Goal: Download file/media

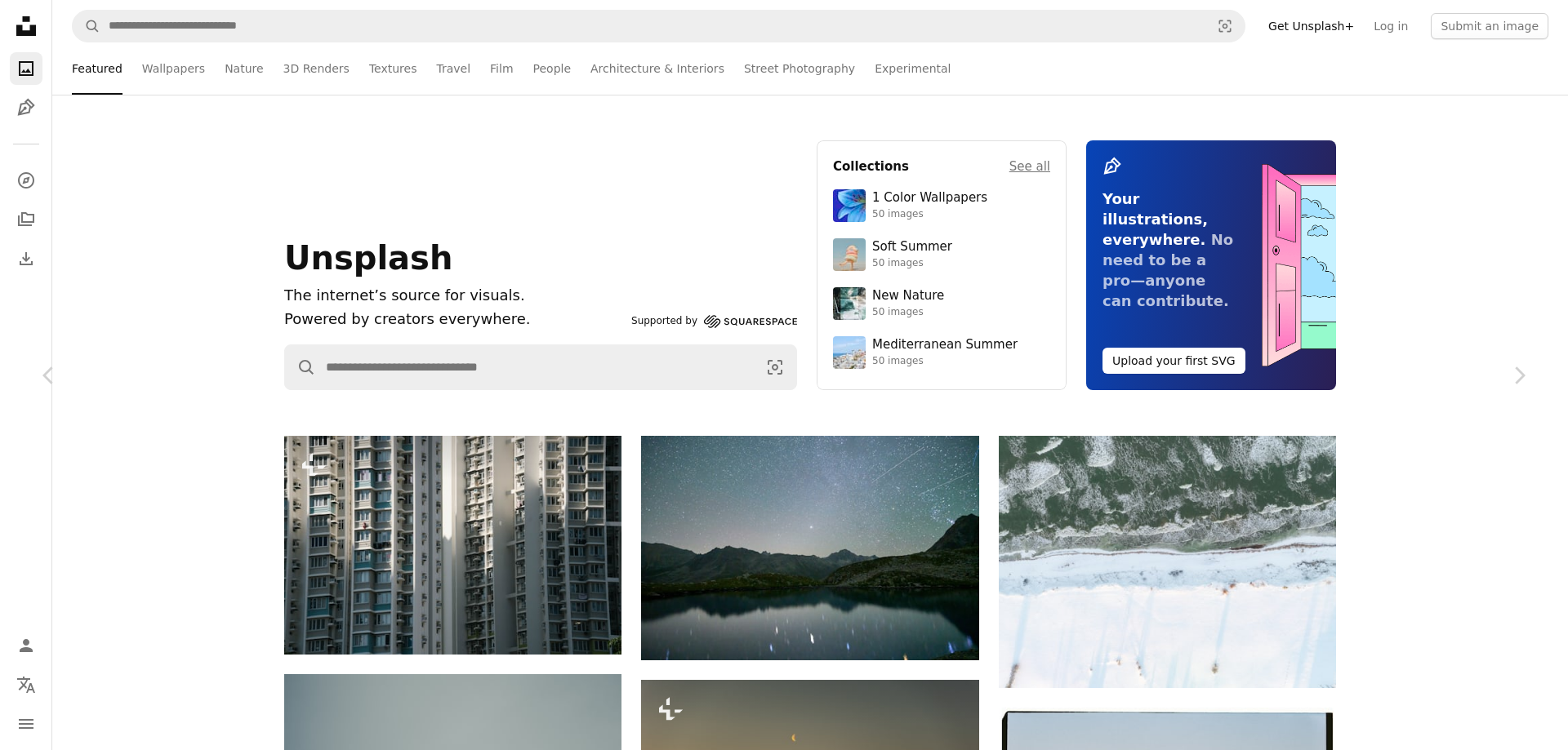
scroll to position [35755, 0]
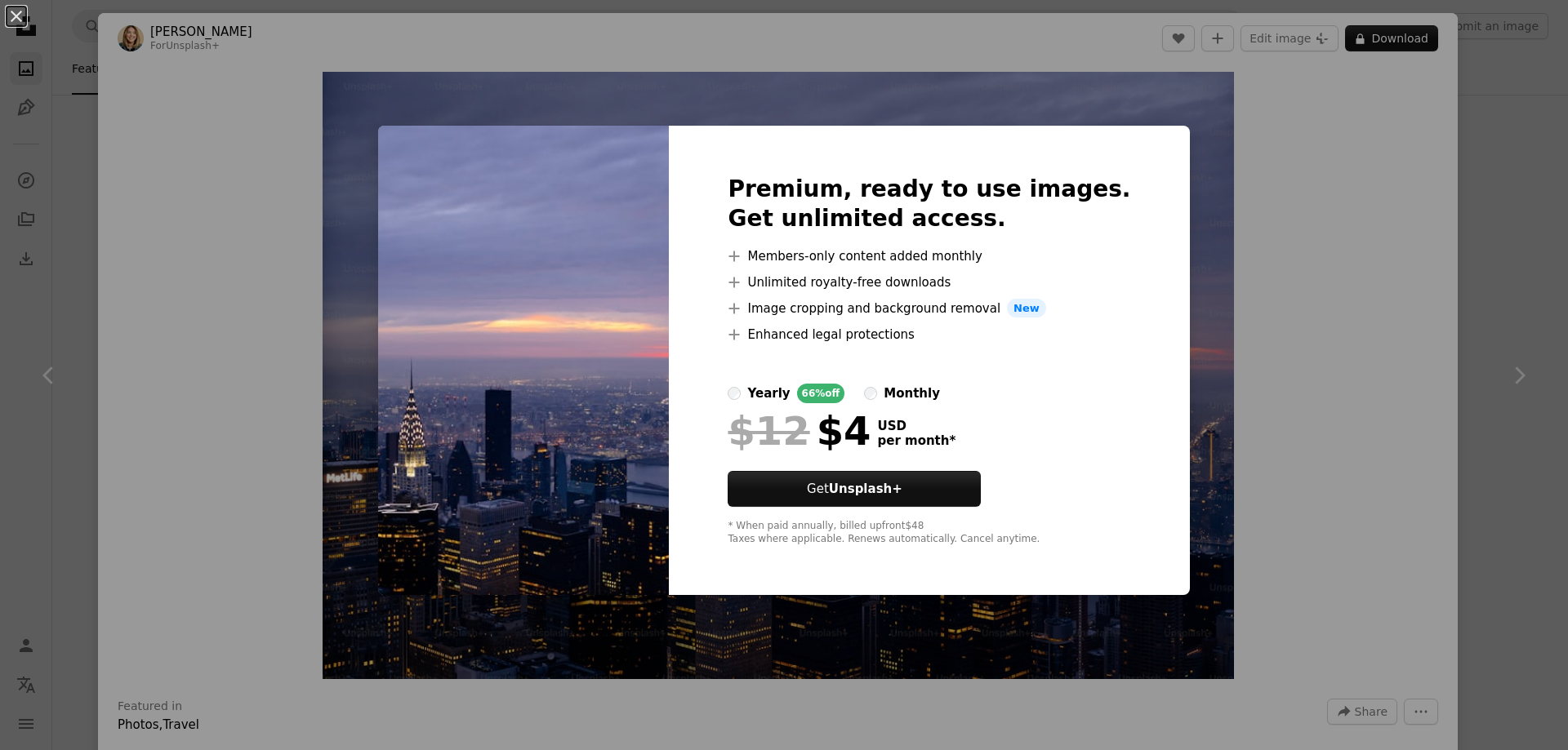
click at [220, 401] on div "An X shape Premium, ready to use images. Get unlimited access. A plus sign Memb…" at bounding box center [784, 375] width 1568 height 750
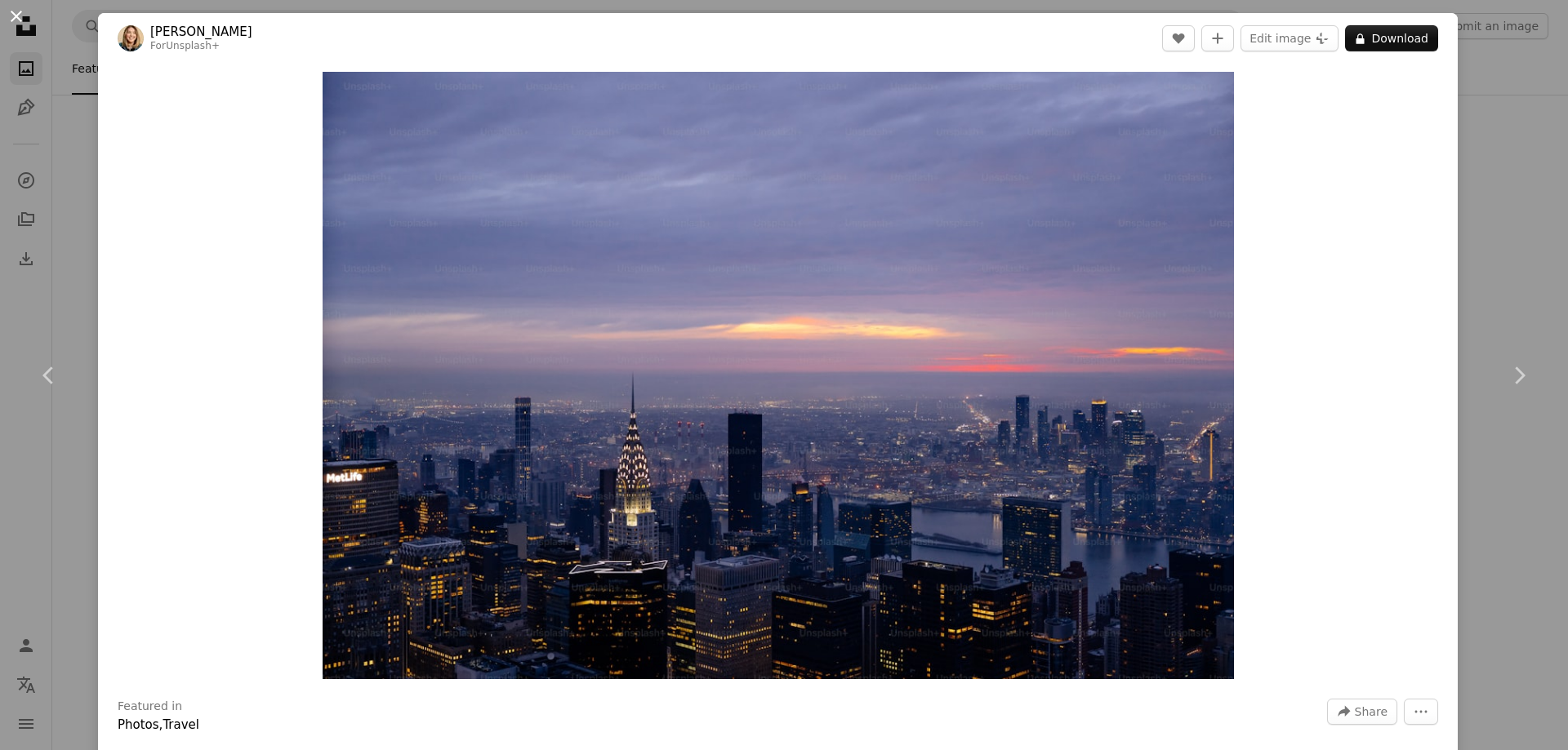
click at [23, 9] on button "An X shape" at bounding box center [16, 16] width 19 height 19
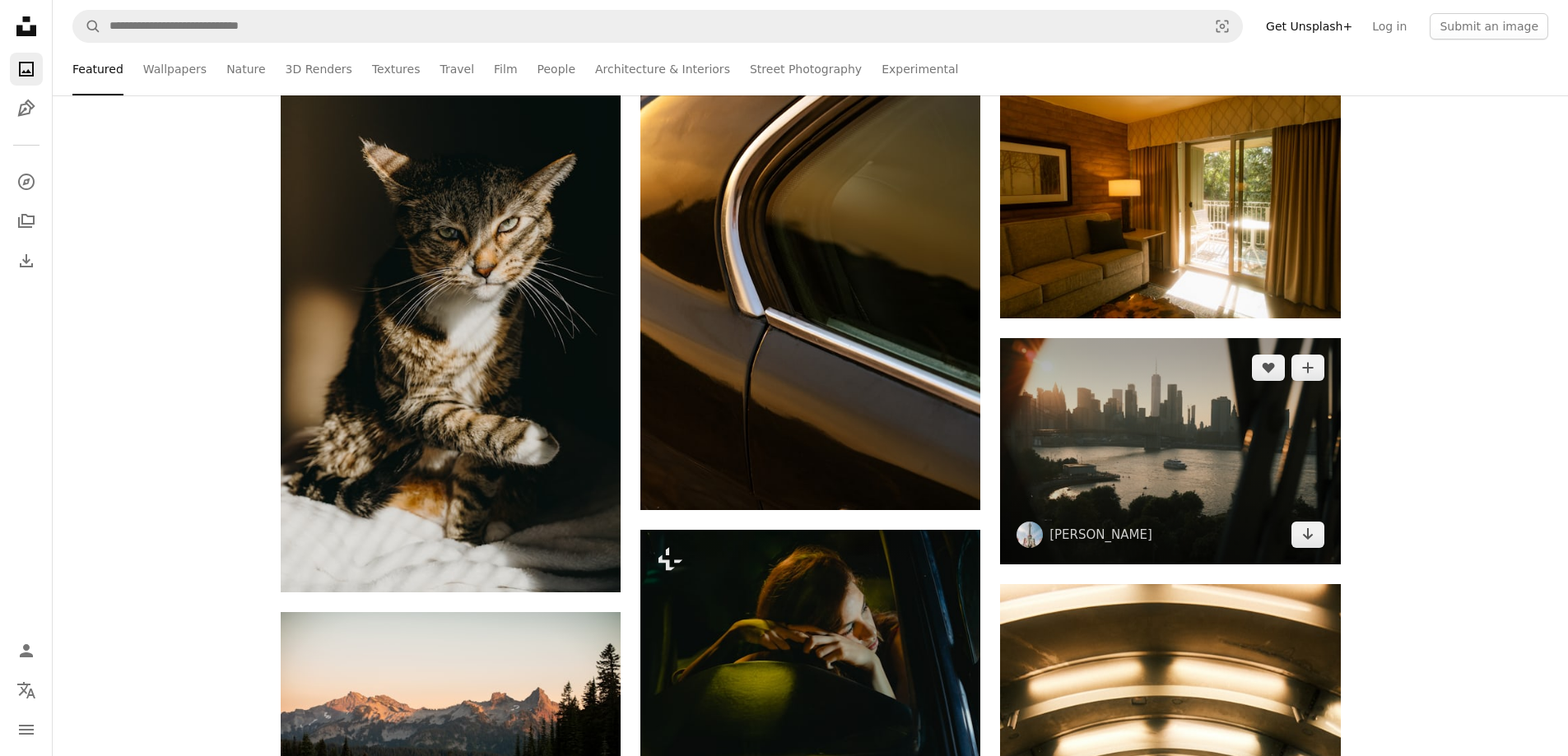
click at [1169, 404] on img at bounding box center [1170, 451] width 340 height 227
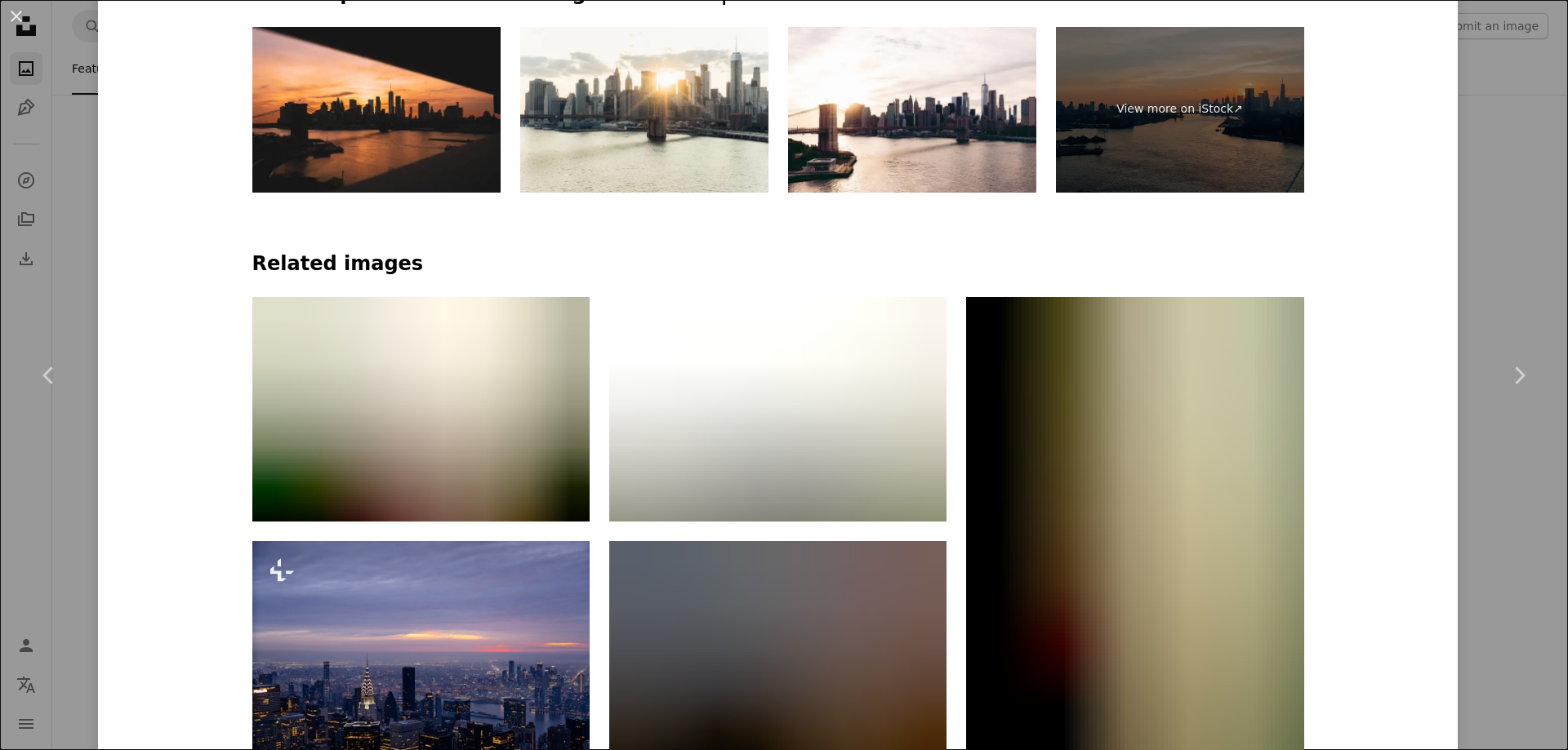
scroll to position [1143, 0]
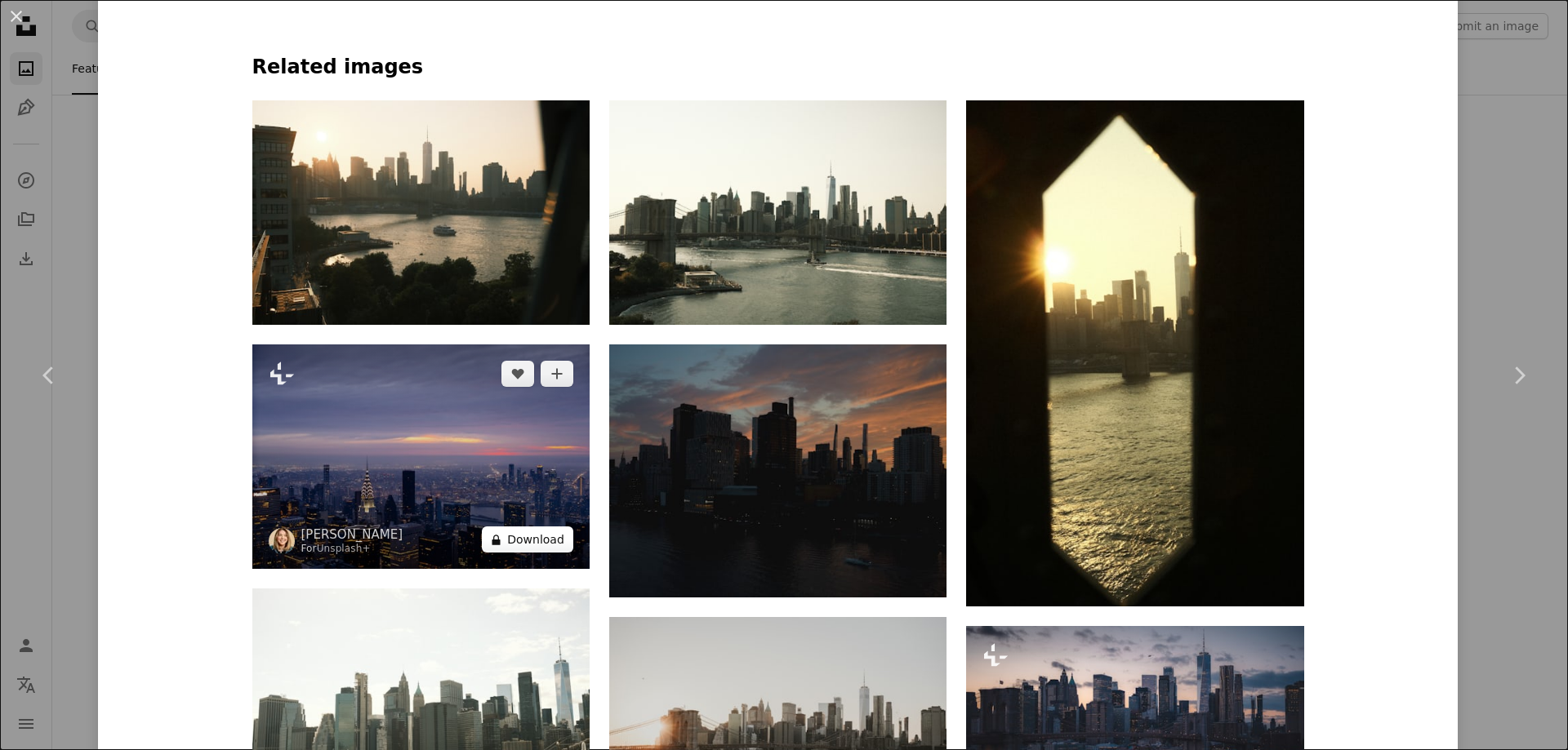
click at [524, 544] on button "A lock Download" at bounding box center [527, 539] width 92 height 26
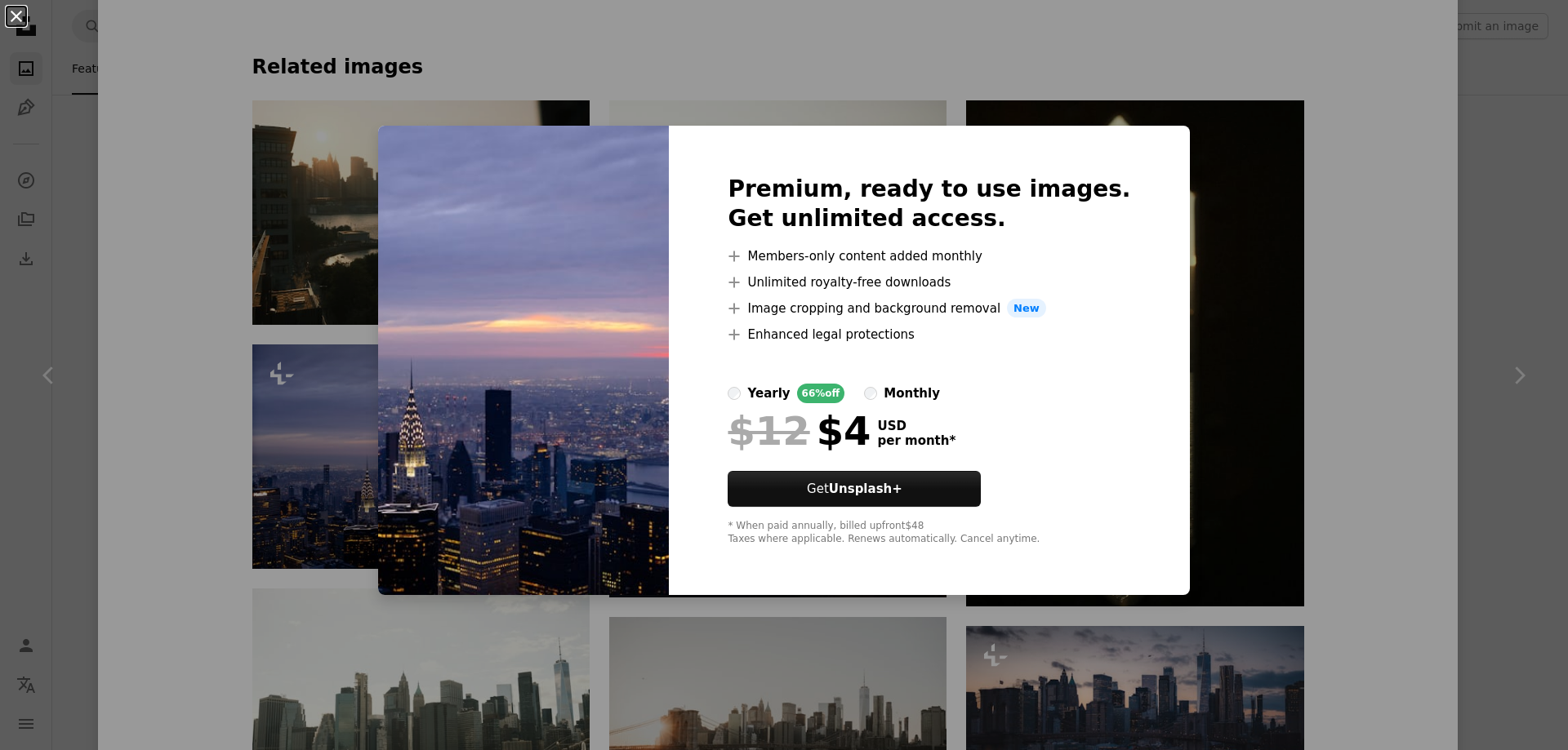
click at [19, 14] on button "An X shape" at bounding box center [16, 16] width 19 height 19
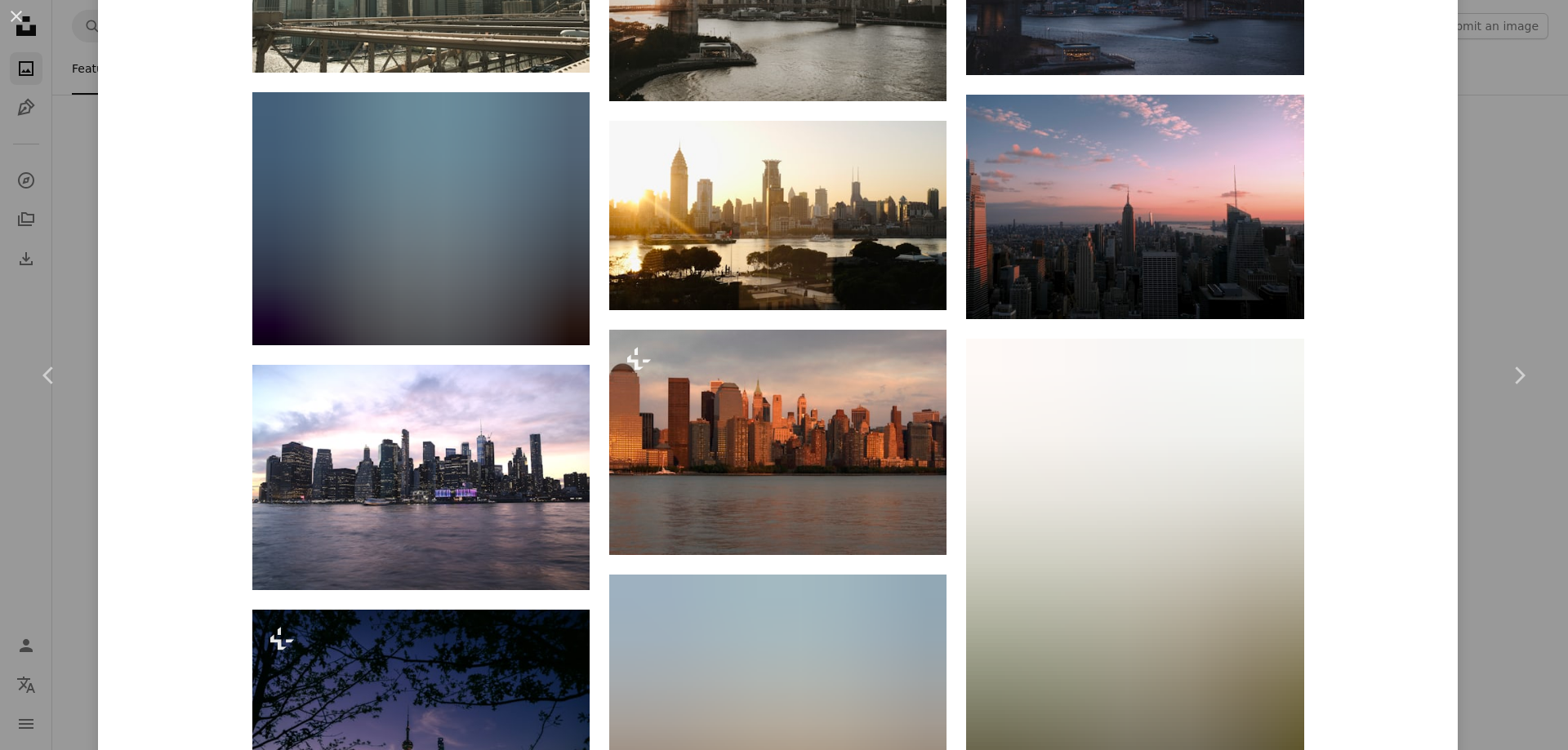
scroll to position [1877, 0]
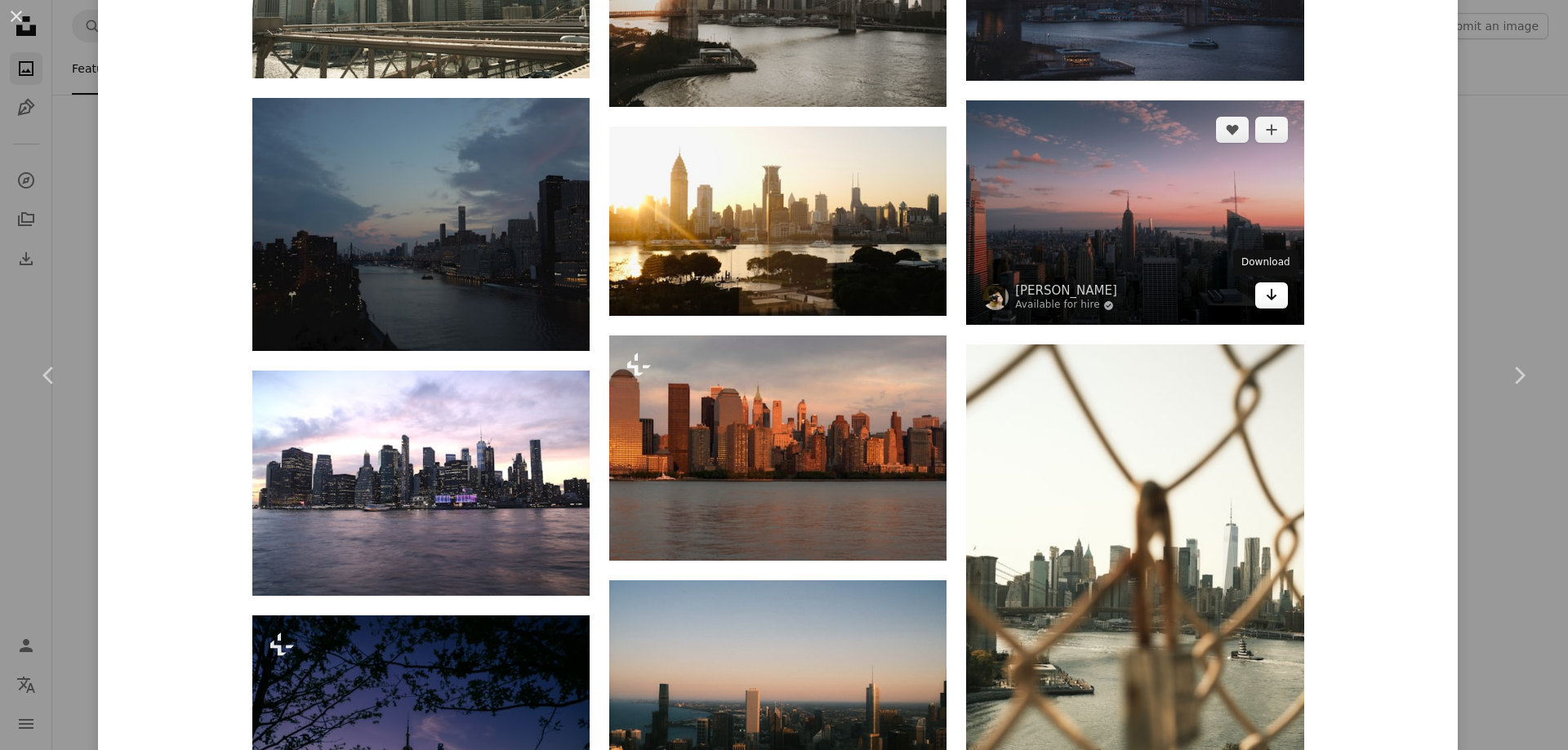
click at [1271, 293] on icon "Arrow pointing down" at bounding box center [1272, 294] width 14 height 19
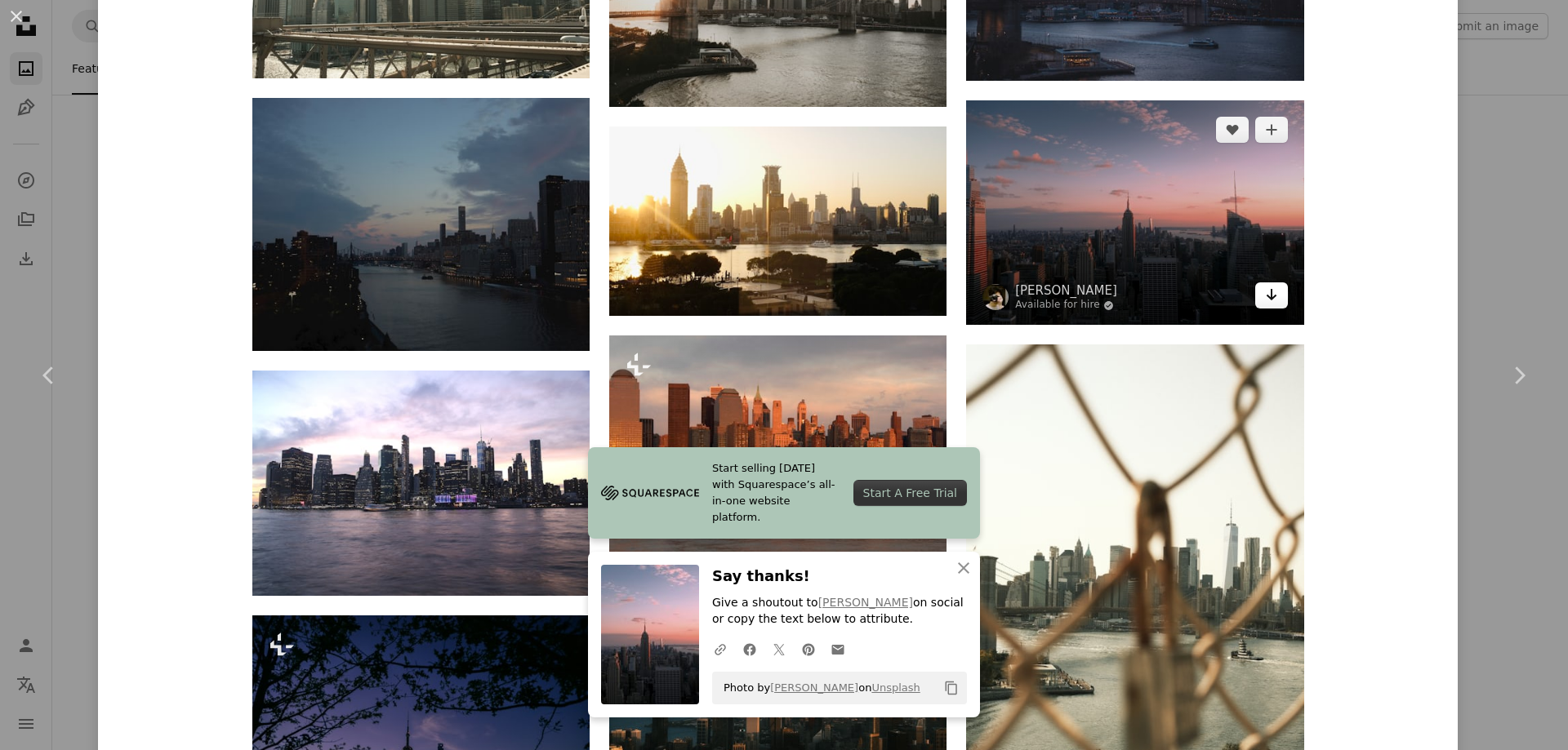
click at [1265, 291] on icon "Arrow pointing down" at bounding box center [1272, 294] width 14 height 19
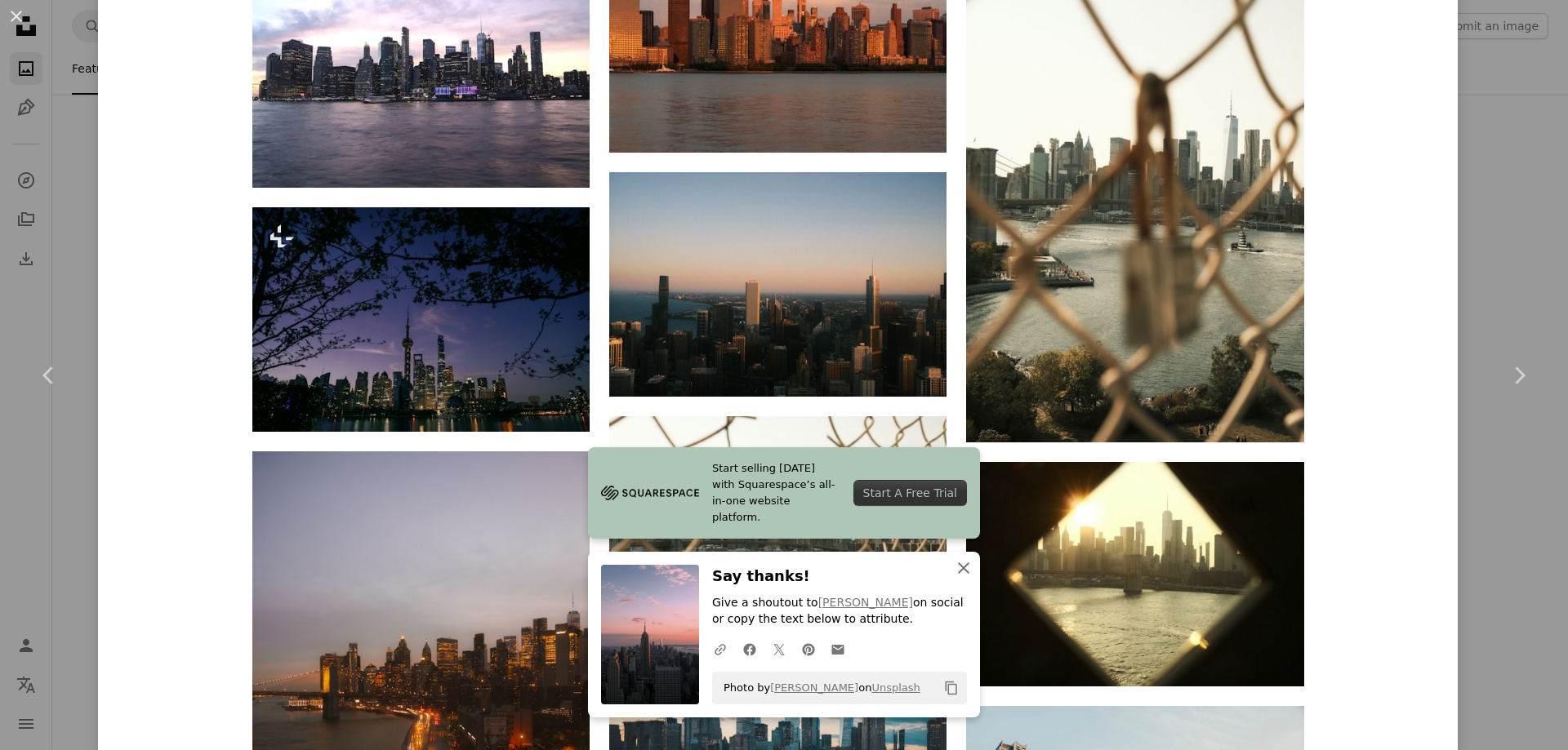
click at [962, 561] on icon "An X shape" at bounding box center [964, 568] width 19 height 19
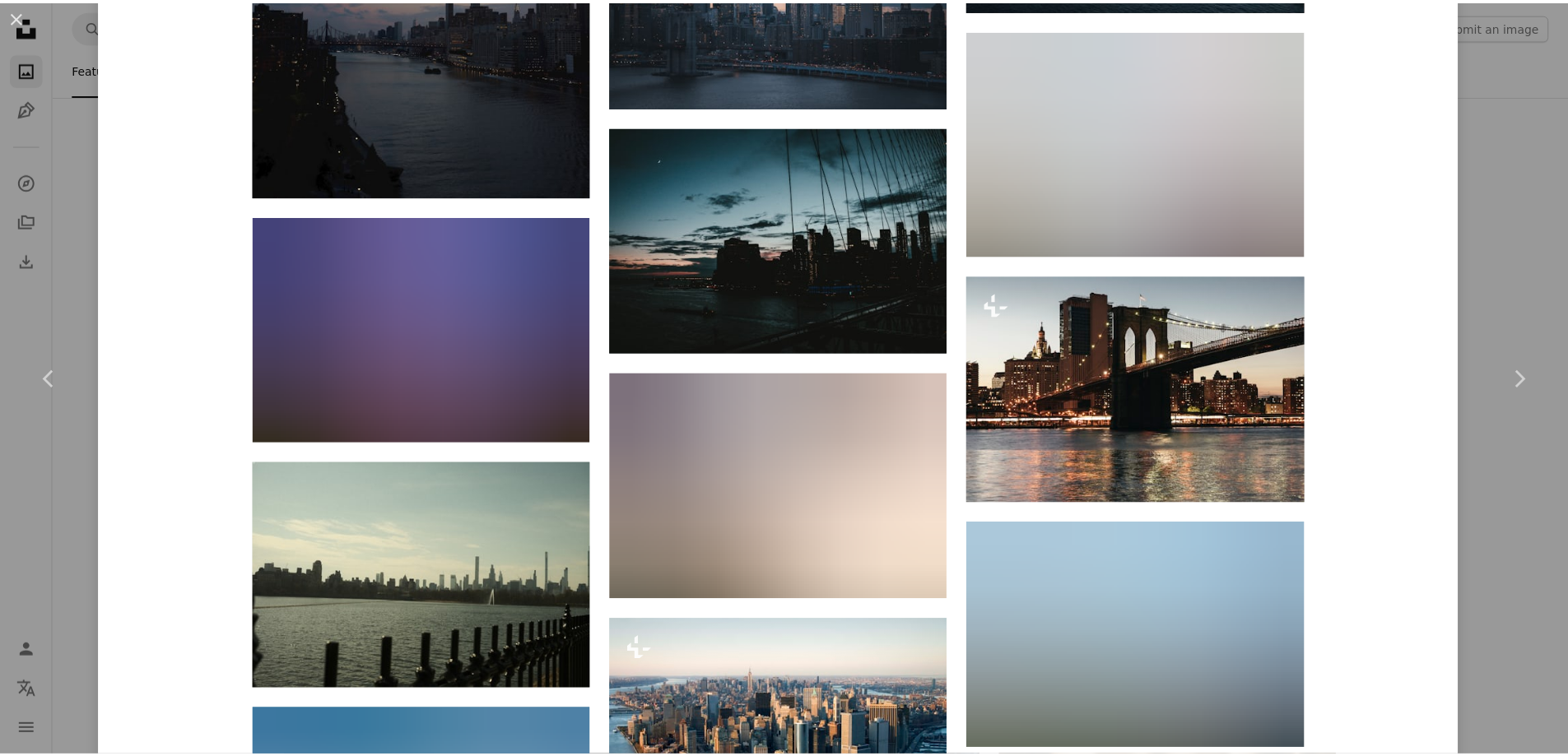
scroll to position [5101, 0]
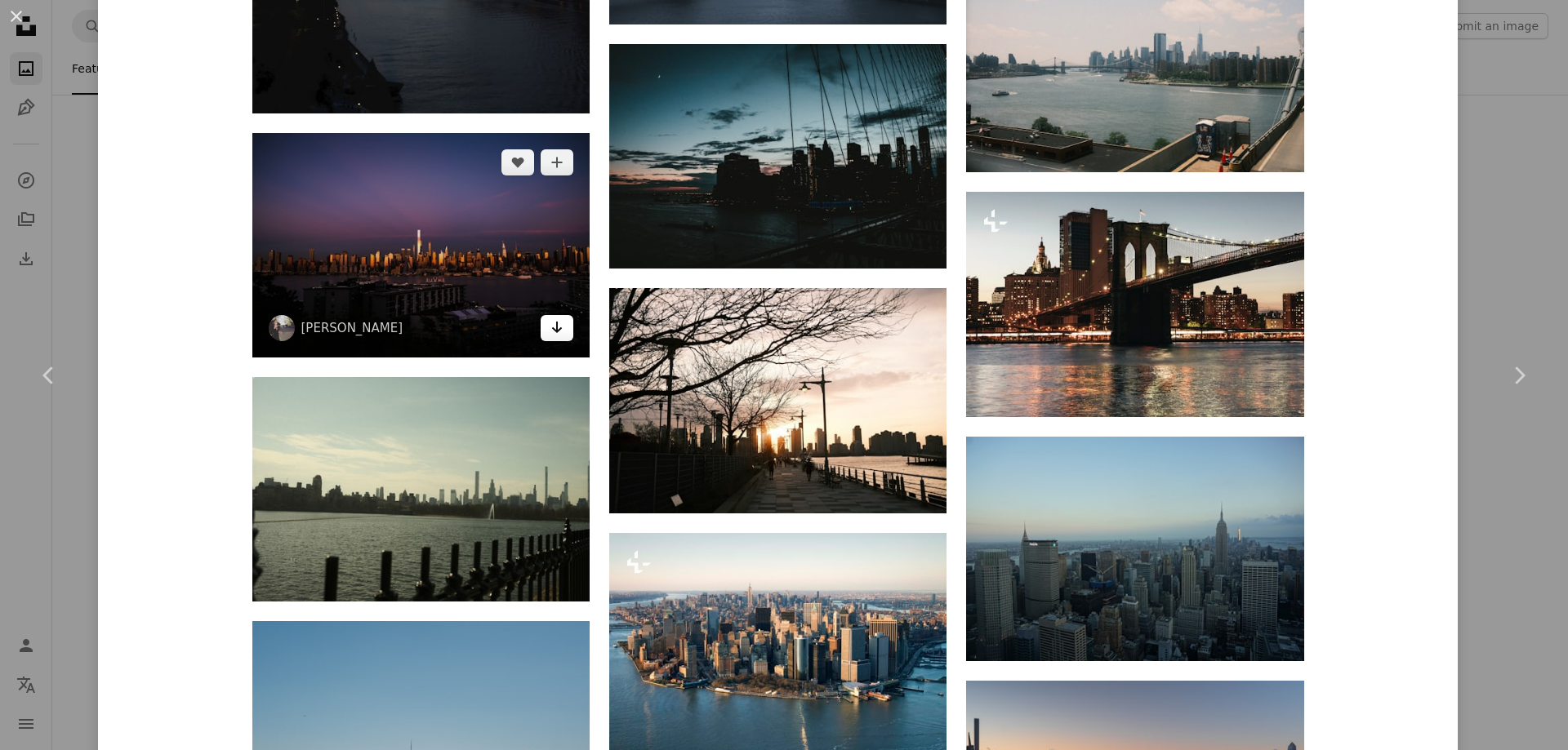
click at [552, 329] on icon "Download" at bounding box center [557, 327] width 11 height 12
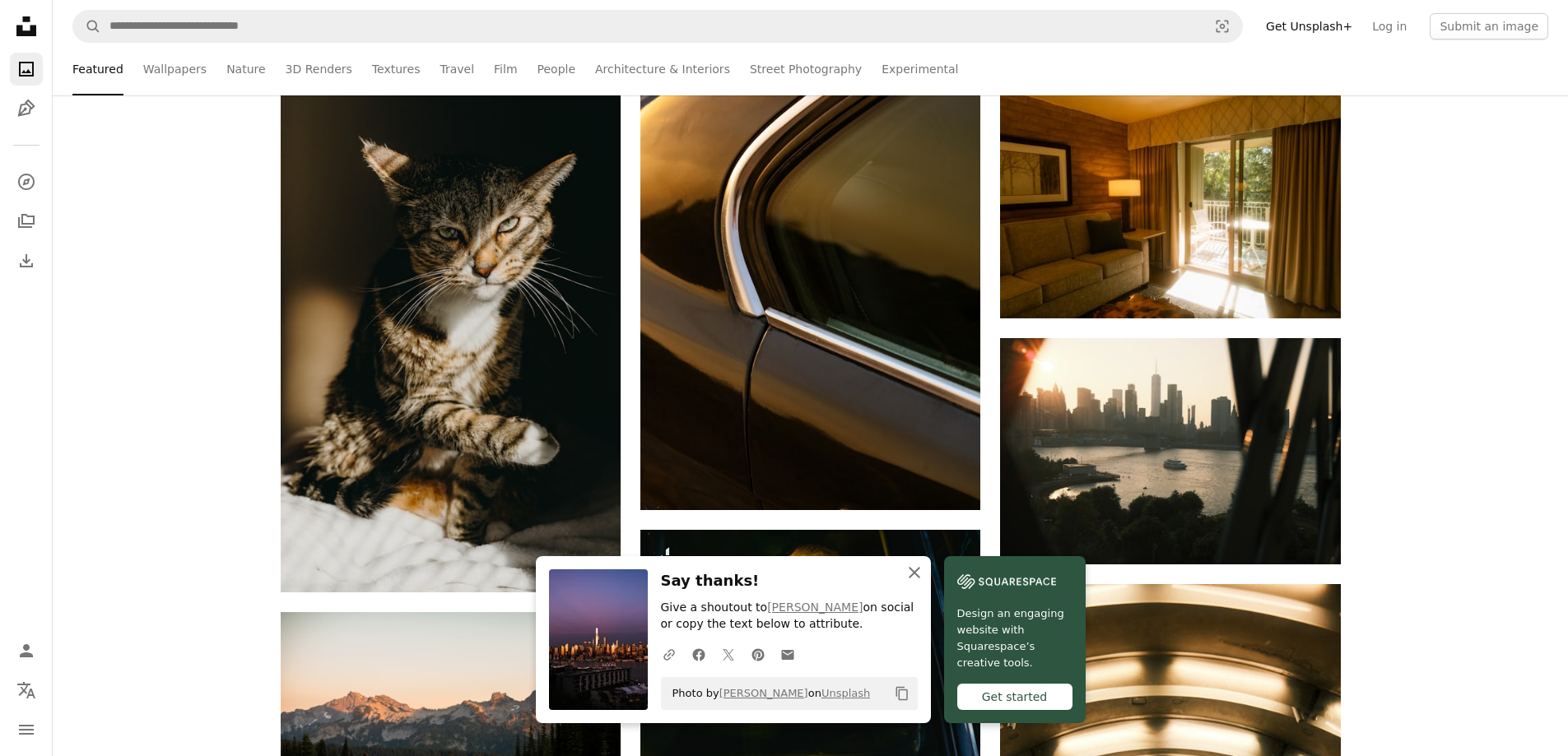
click at [920, 576] on icon "An X shape" at bounding box center [914, 572] width 19 height 19
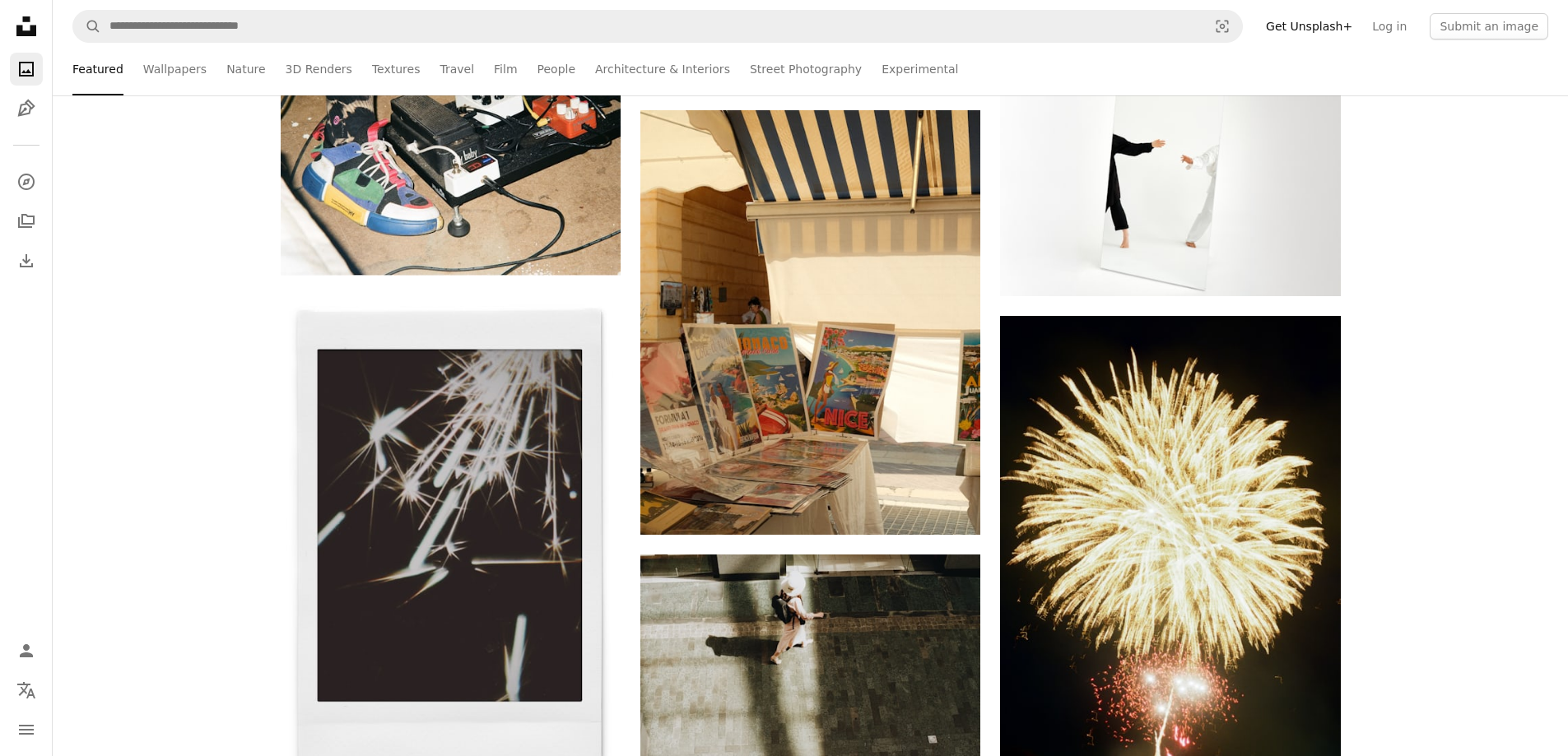
scroll to position [48383, 0]
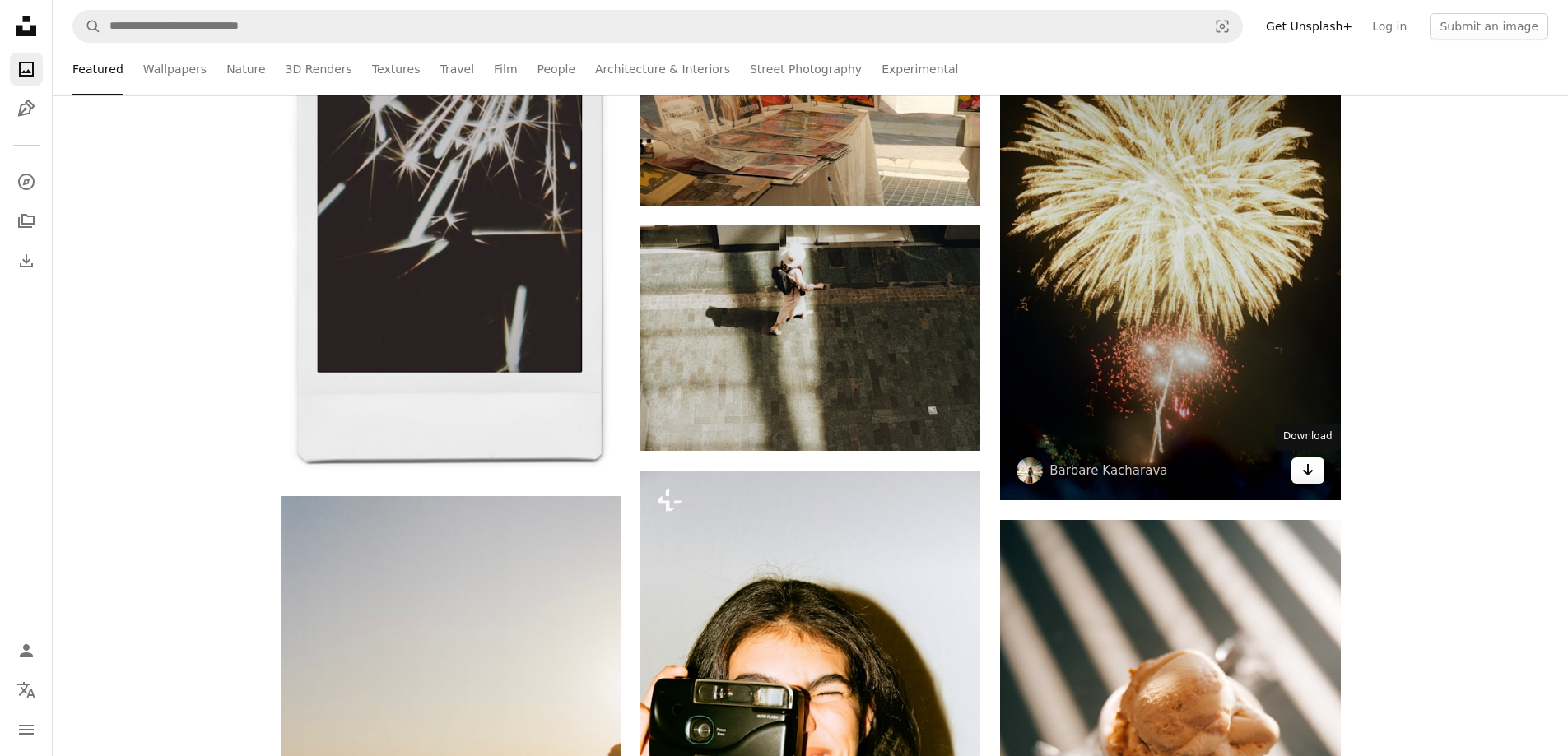
click at [1309, 469] on icon "Arrow pointing down" at bounding box center [1308, 470] width 14 height 19
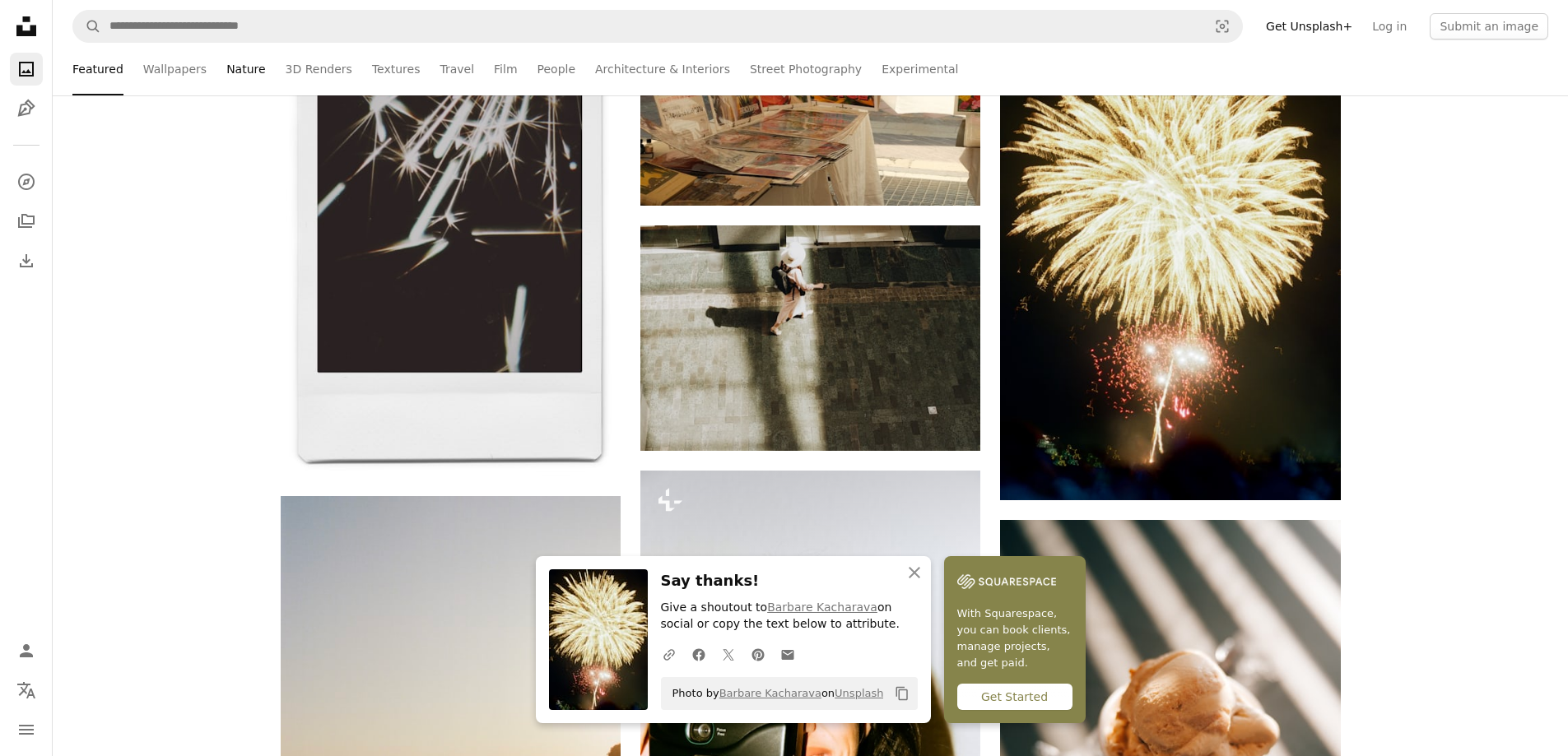
click at [242, 74] on link "Nature" at bounding box center [246, 69] width 39 height 53
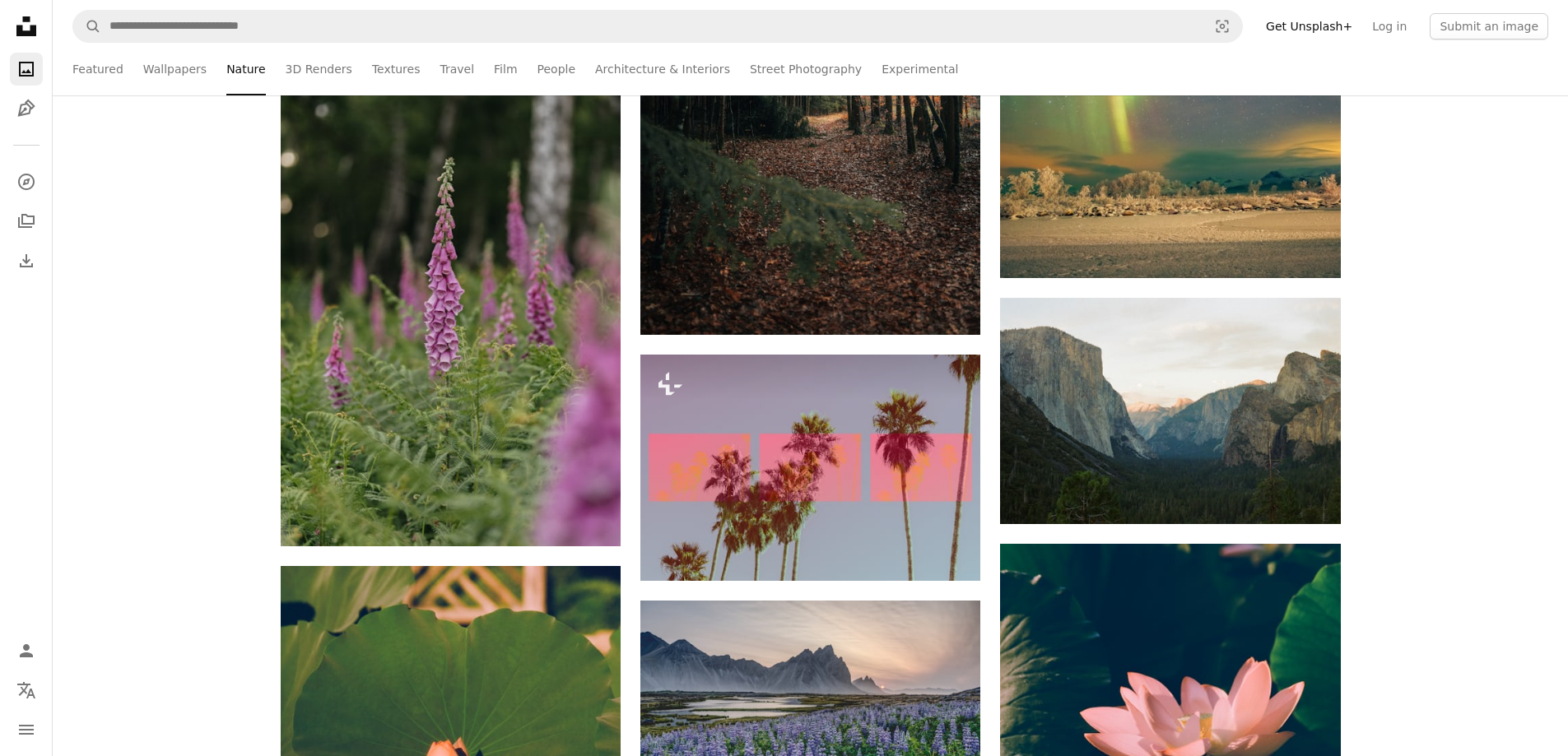
scroll to position [6748, 0]
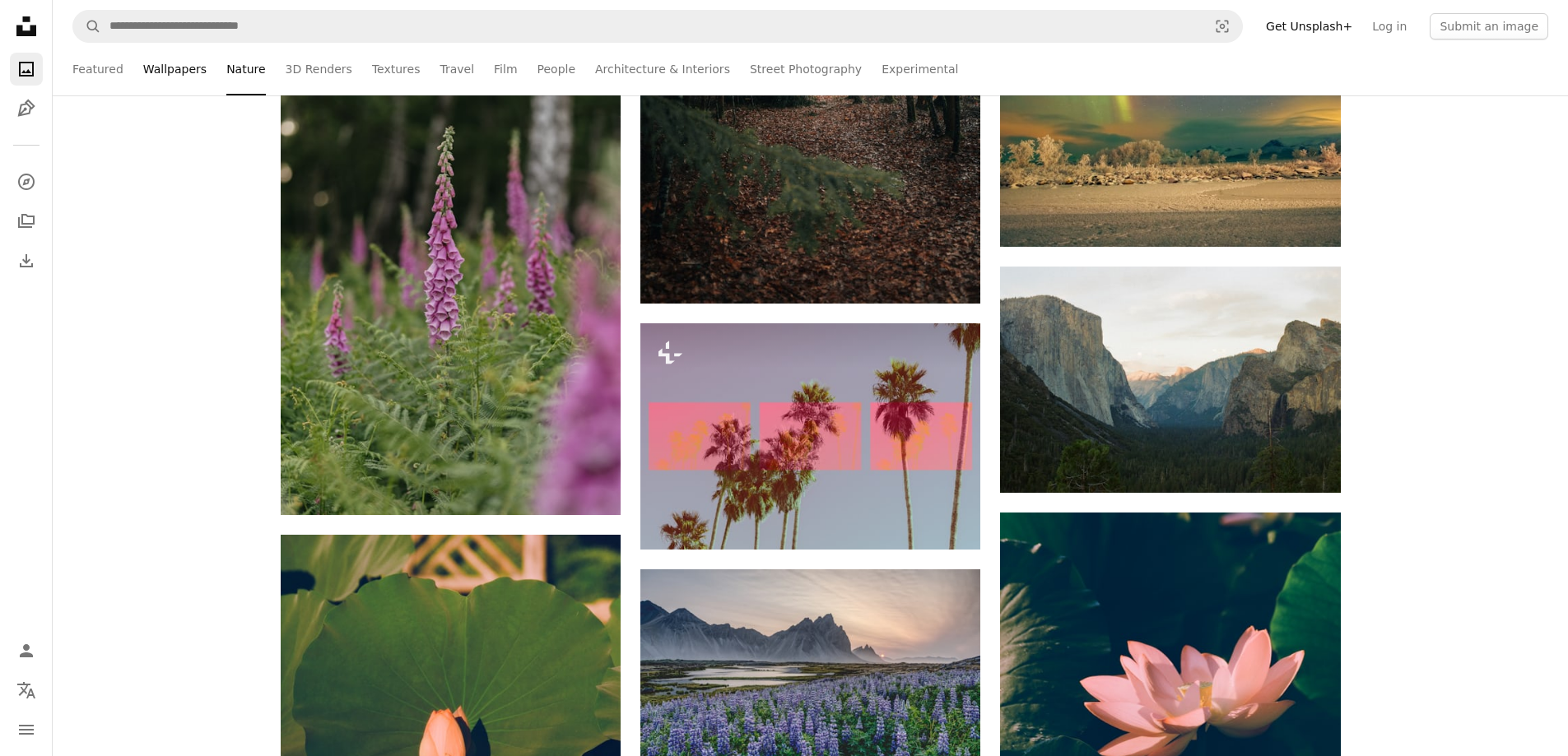
click at [165, 72] on link "Wallpapers" at bounding box center [174, 69] width 63 height 53
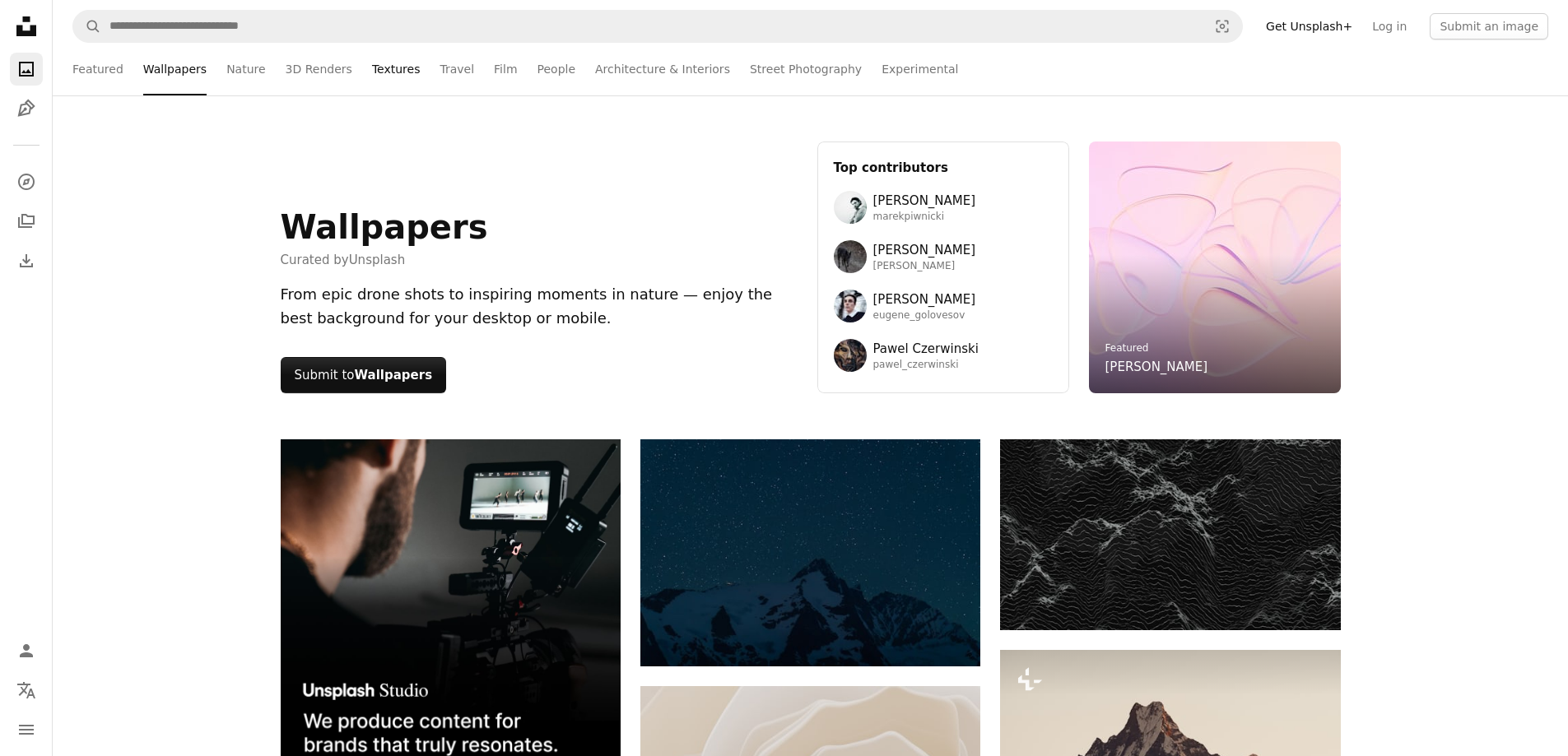
click at [382, 67] on link "Textures" at bounding box center [396, 69] width 49 height 53
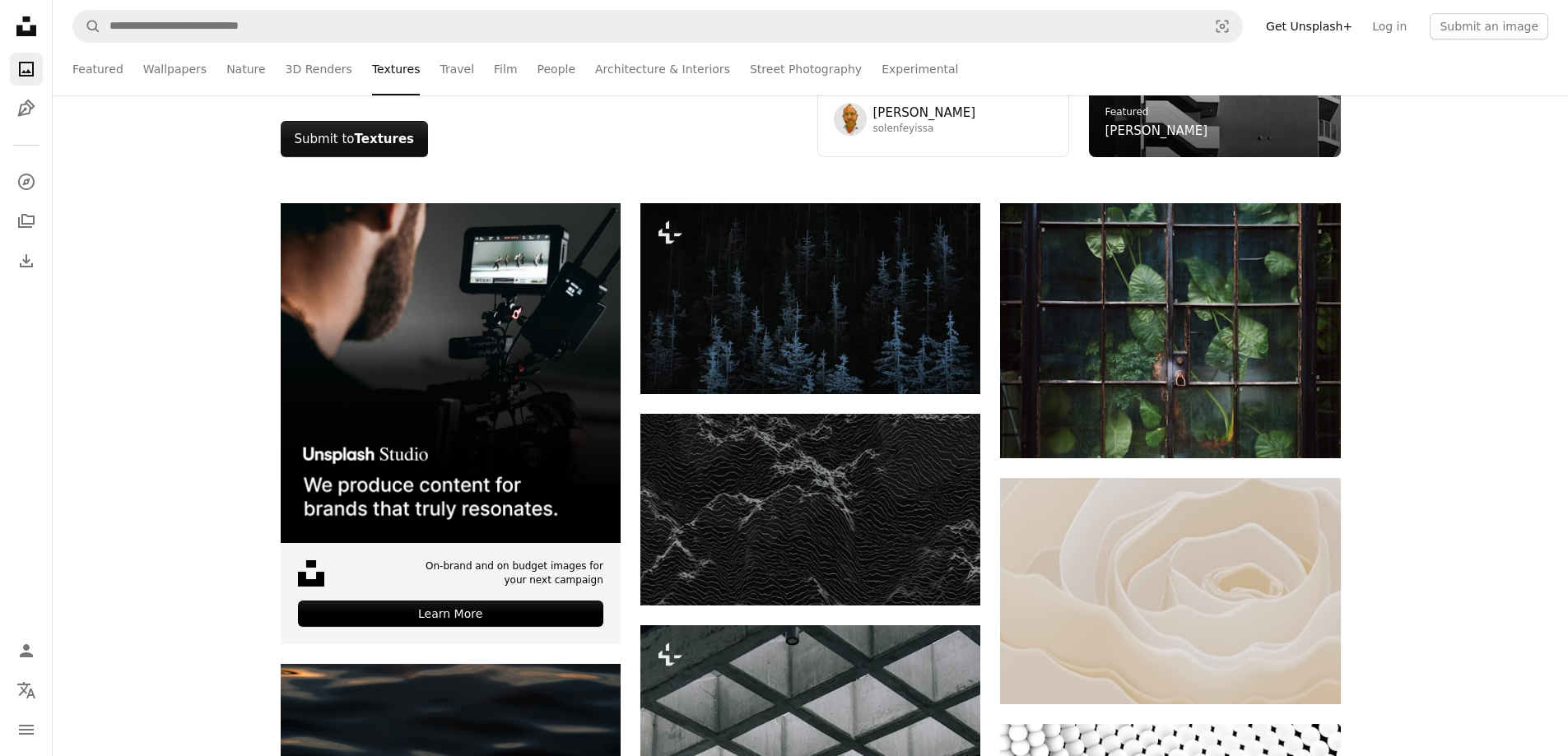
scroll to position [247, 0]
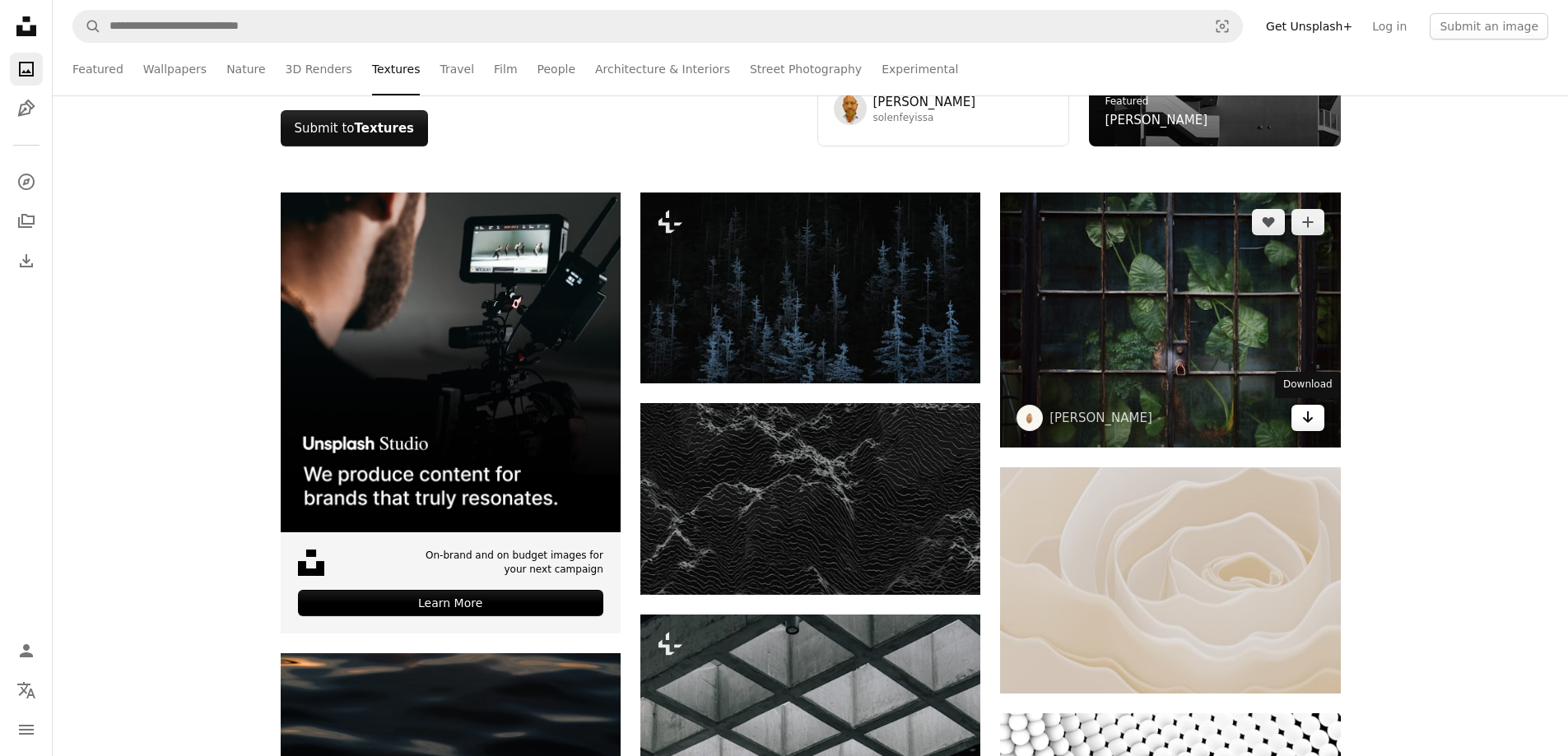
click at [1314, 416] on icon "Arrow pointing down" at bounding box center [1308, 417] width 14 height 19
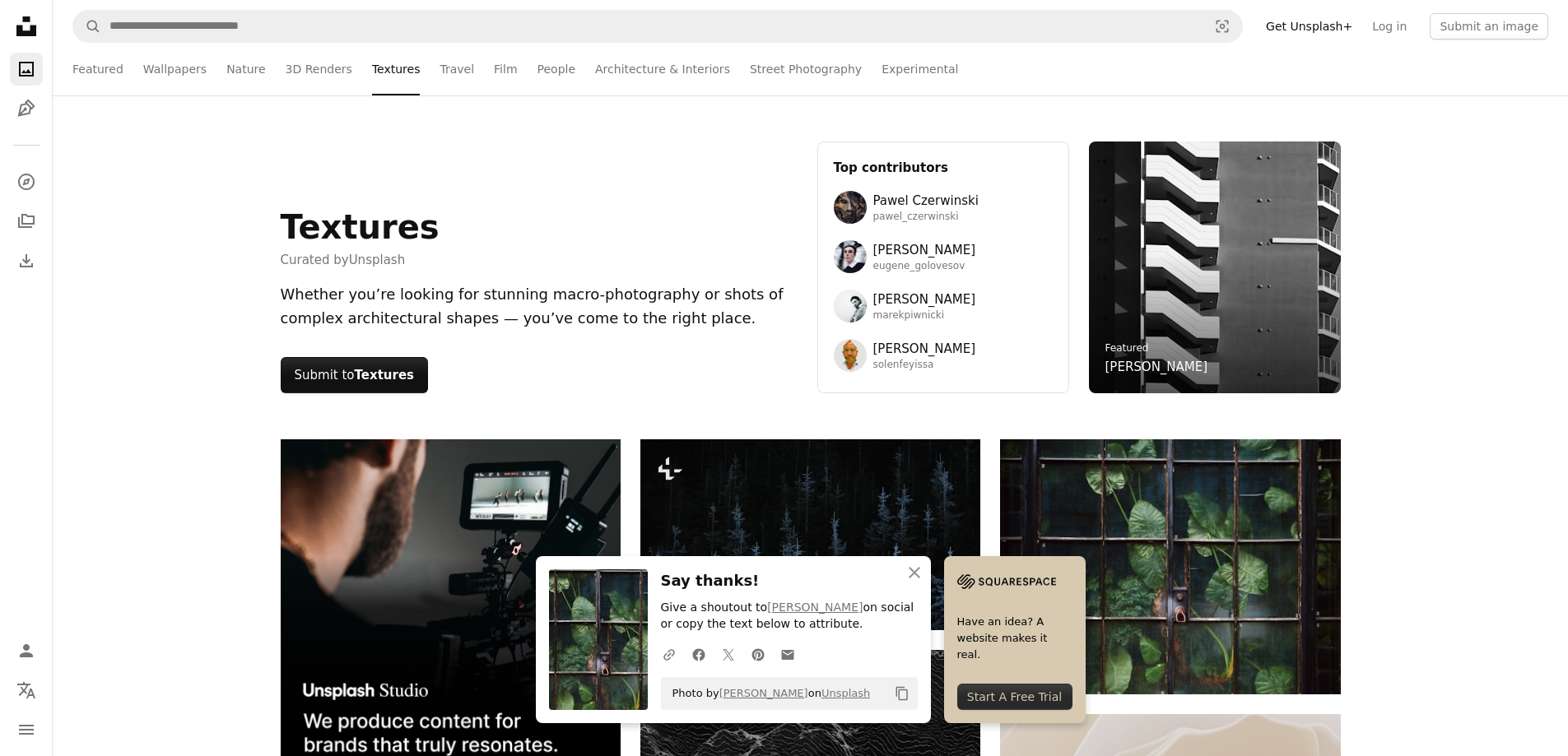
scroll to position [329, 0]
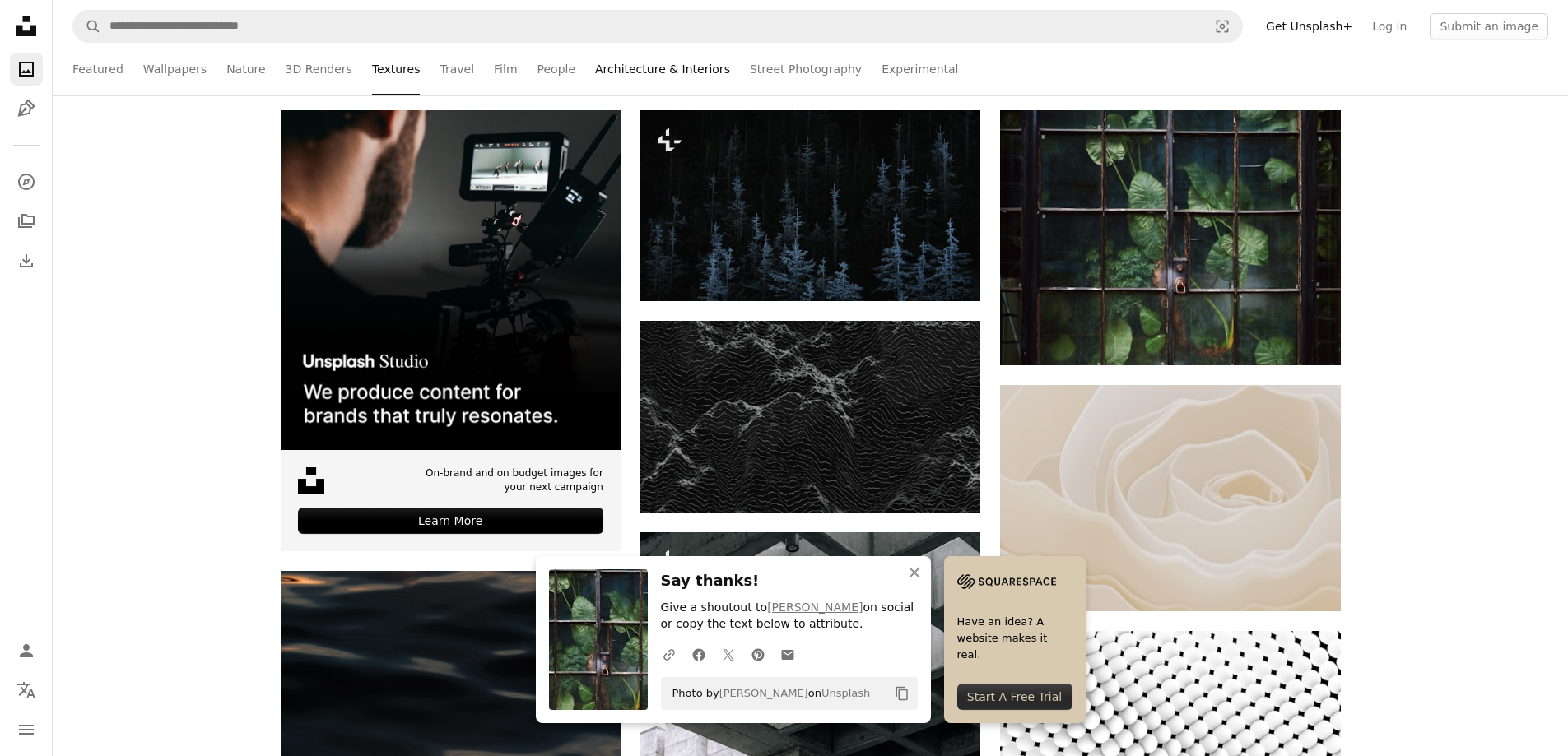
click at [674, 68] on link "Architecture & Interiors" at bounding box center [662, 69] width 135 height 53
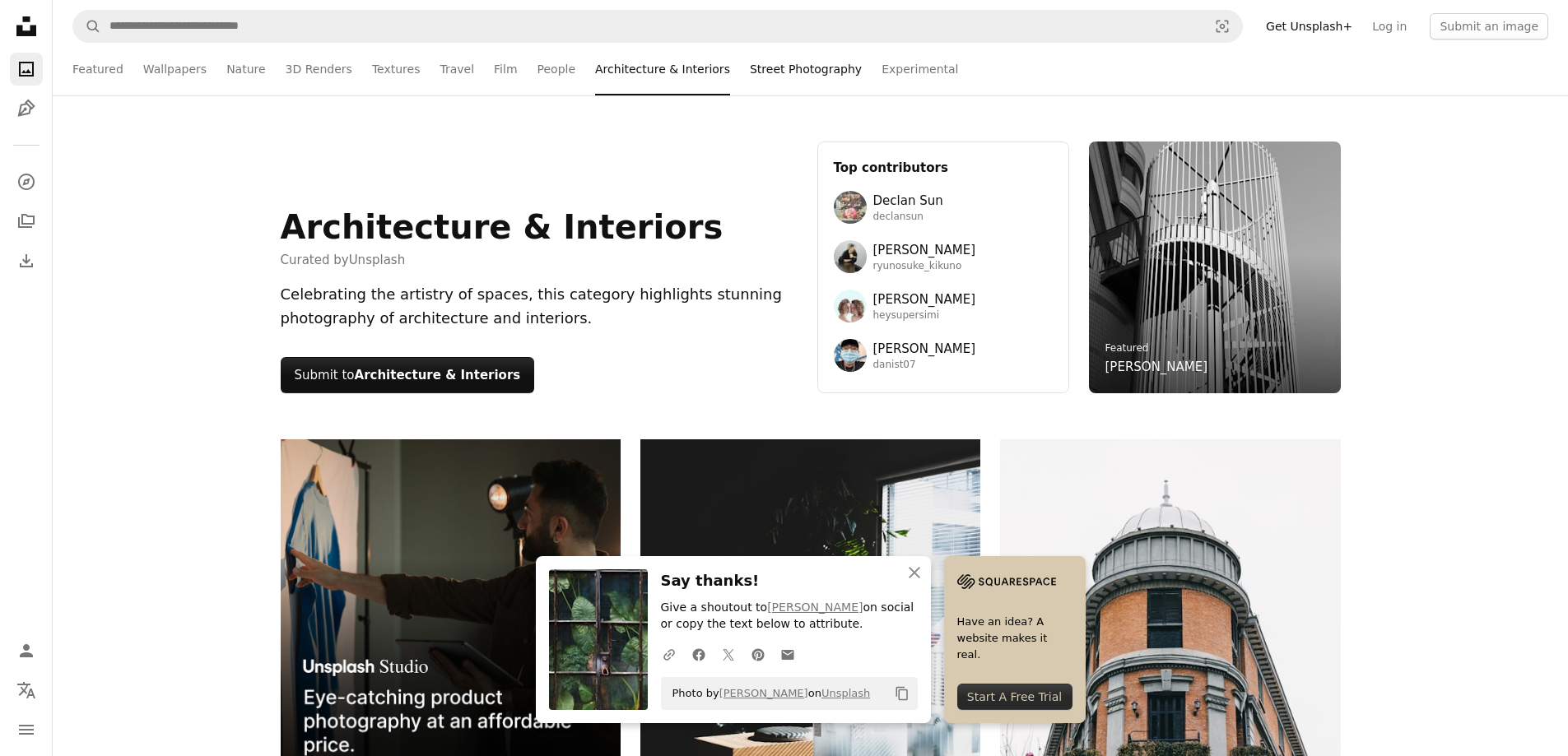
click at [765, 65] on link "Street Photography" at bounding box center [805, 69] width 112 height 53
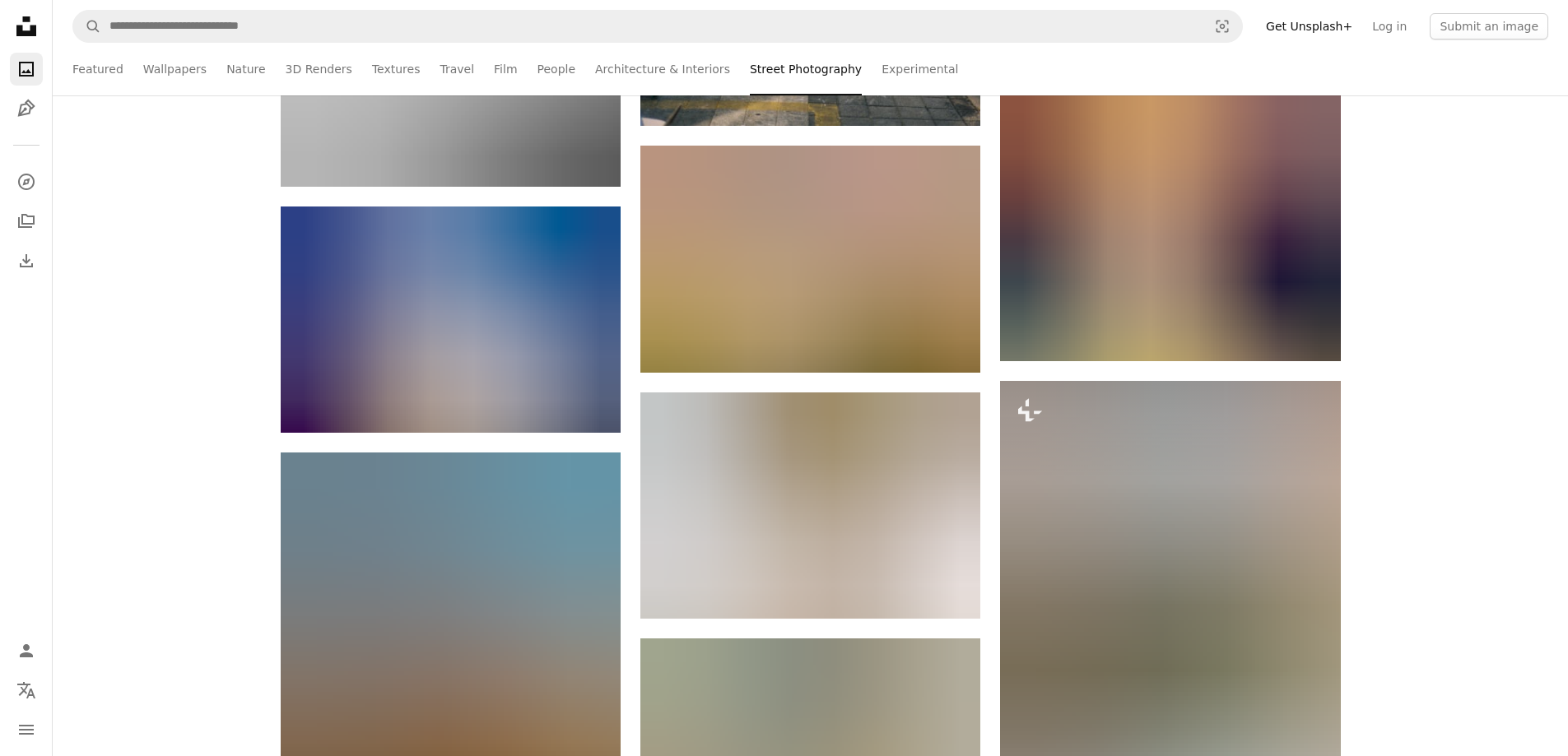
scroll to position [75948, 0]
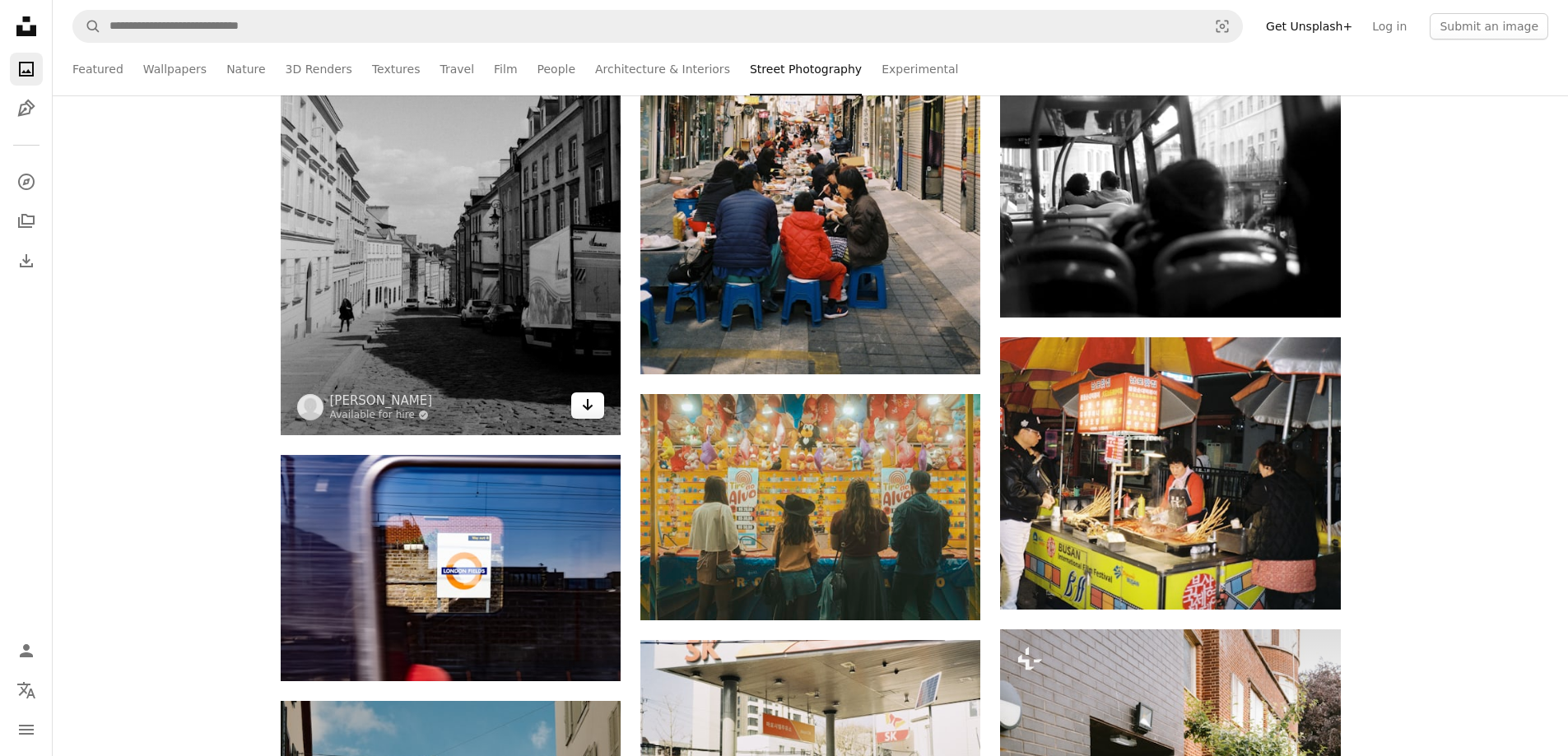
click at [590, 397] on icon "Arrow pointing down" at bounding box center [588, 405] width 14 height 19
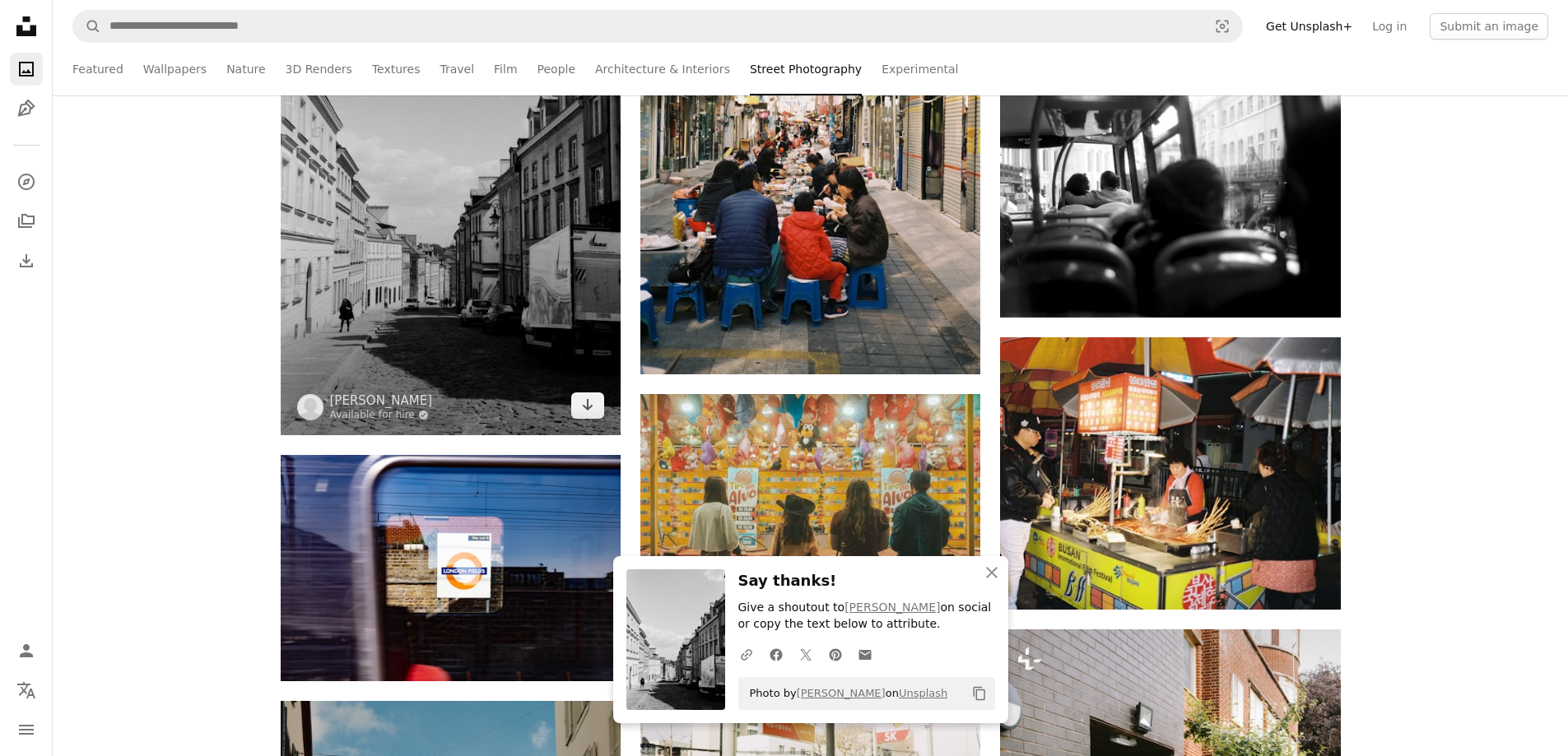
click at [492, 234] on img at bounding box center [450, 178] width 340 height 513
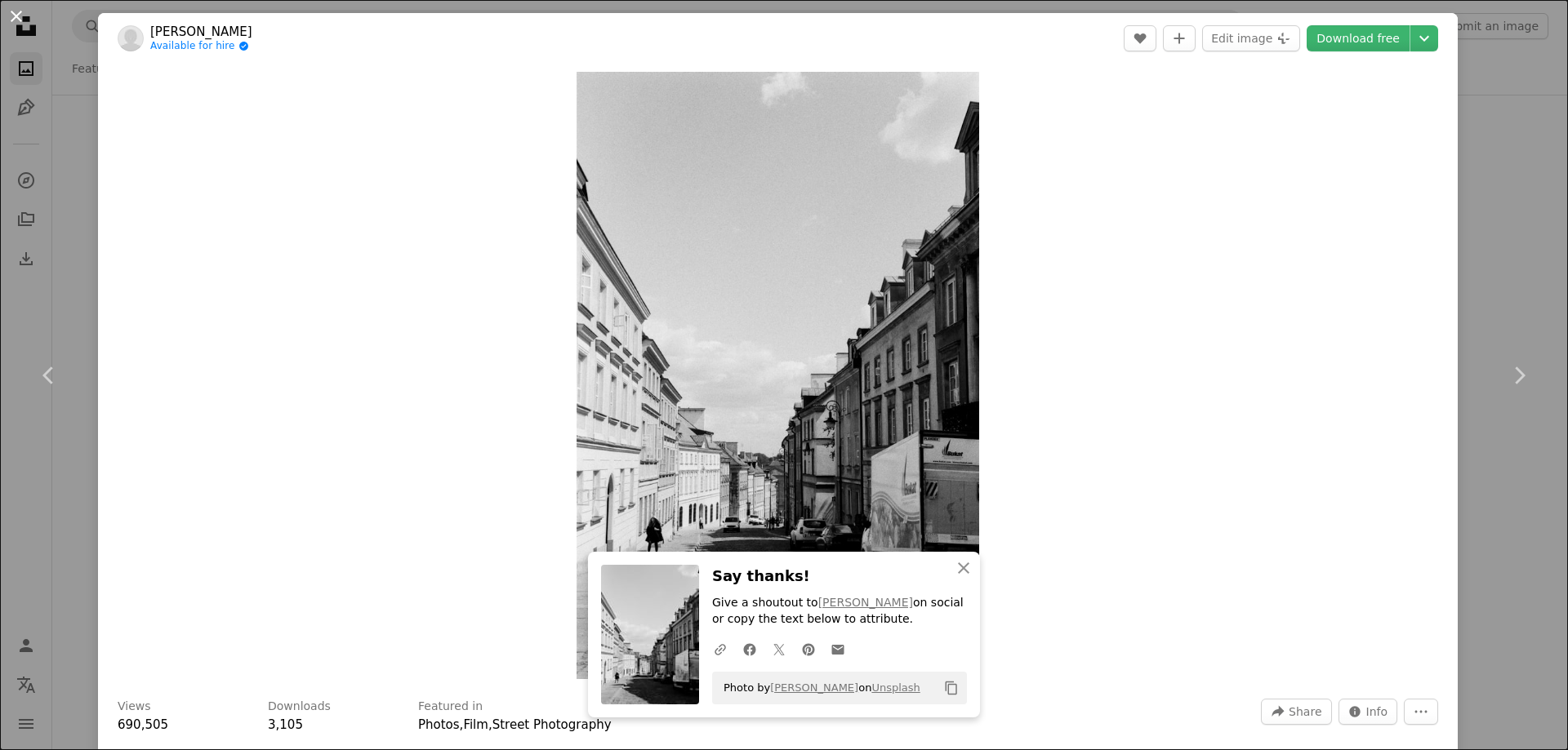
click at [11, 18] on button "An X shape" at bounding box center [16, 16] width 19 height 19
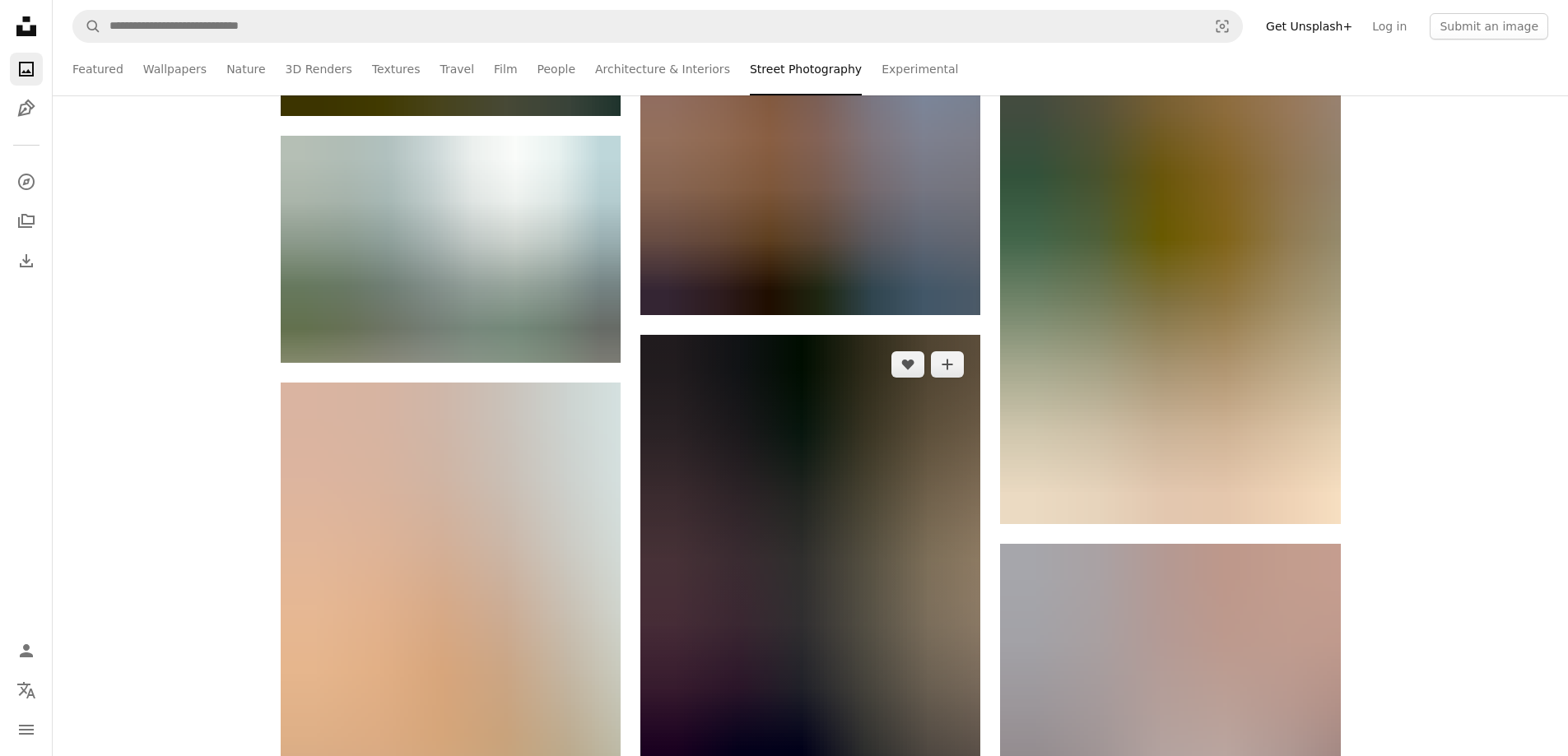
scroll to position [92817, 0]
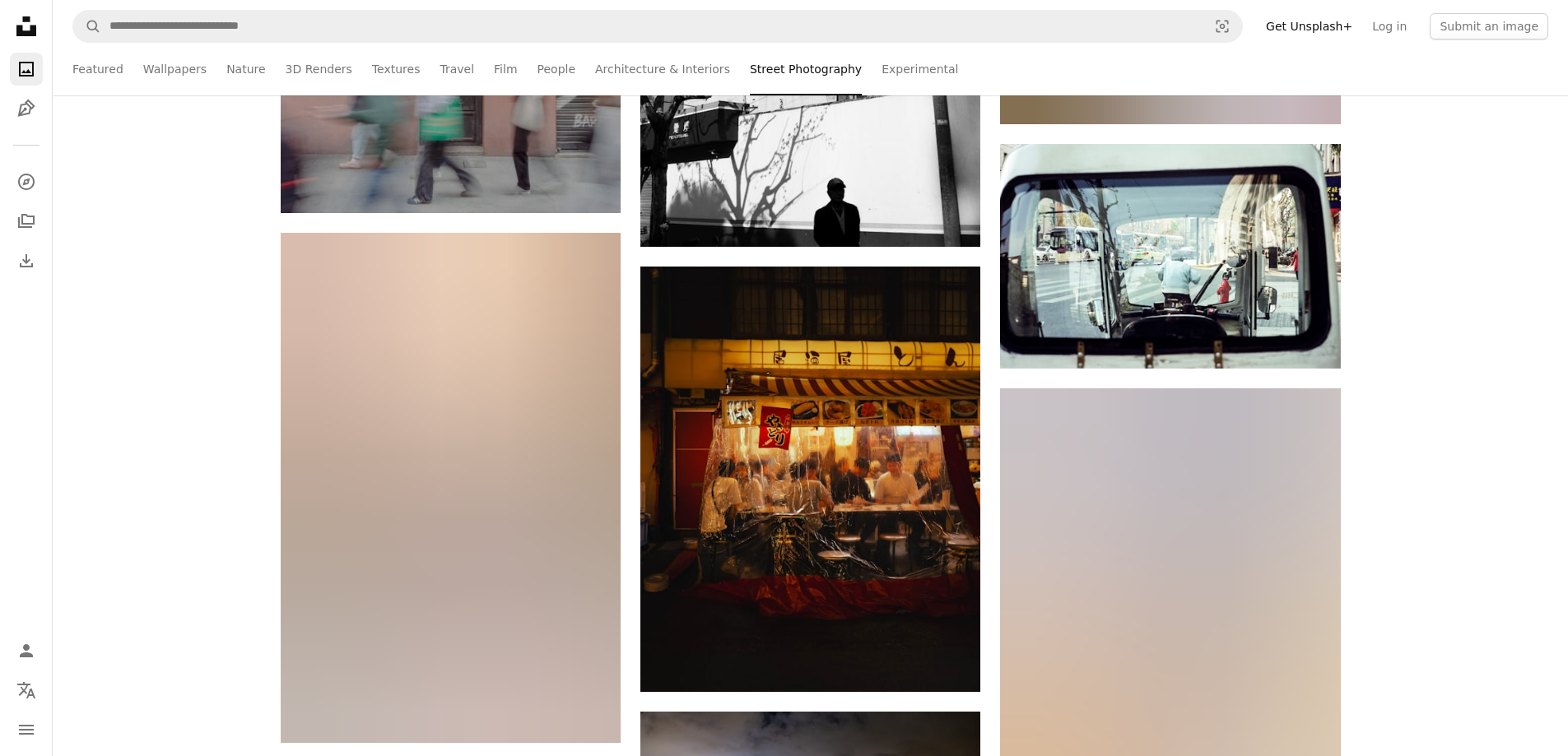
scroll to position [98577, 0]
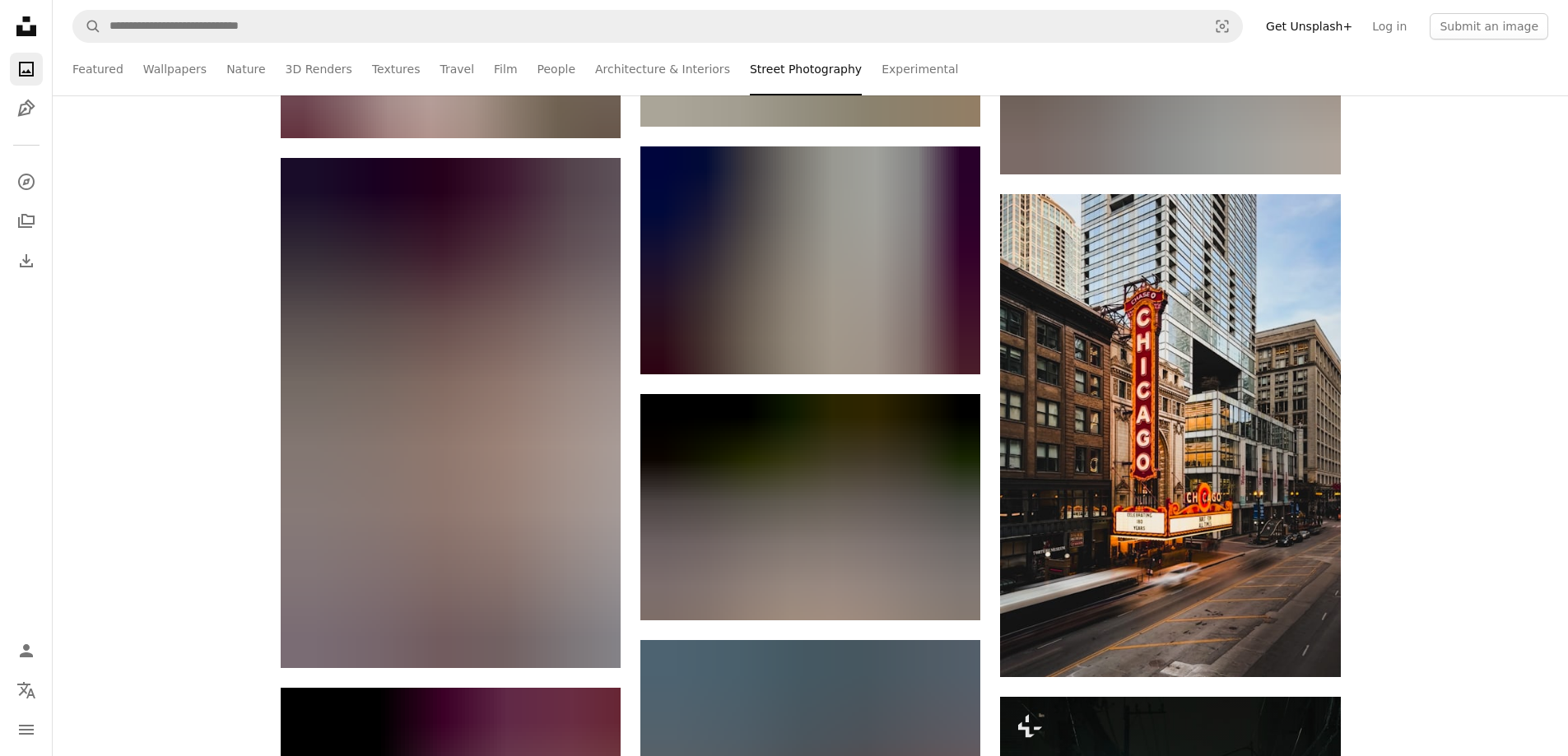
scroll to position [105243, 0]
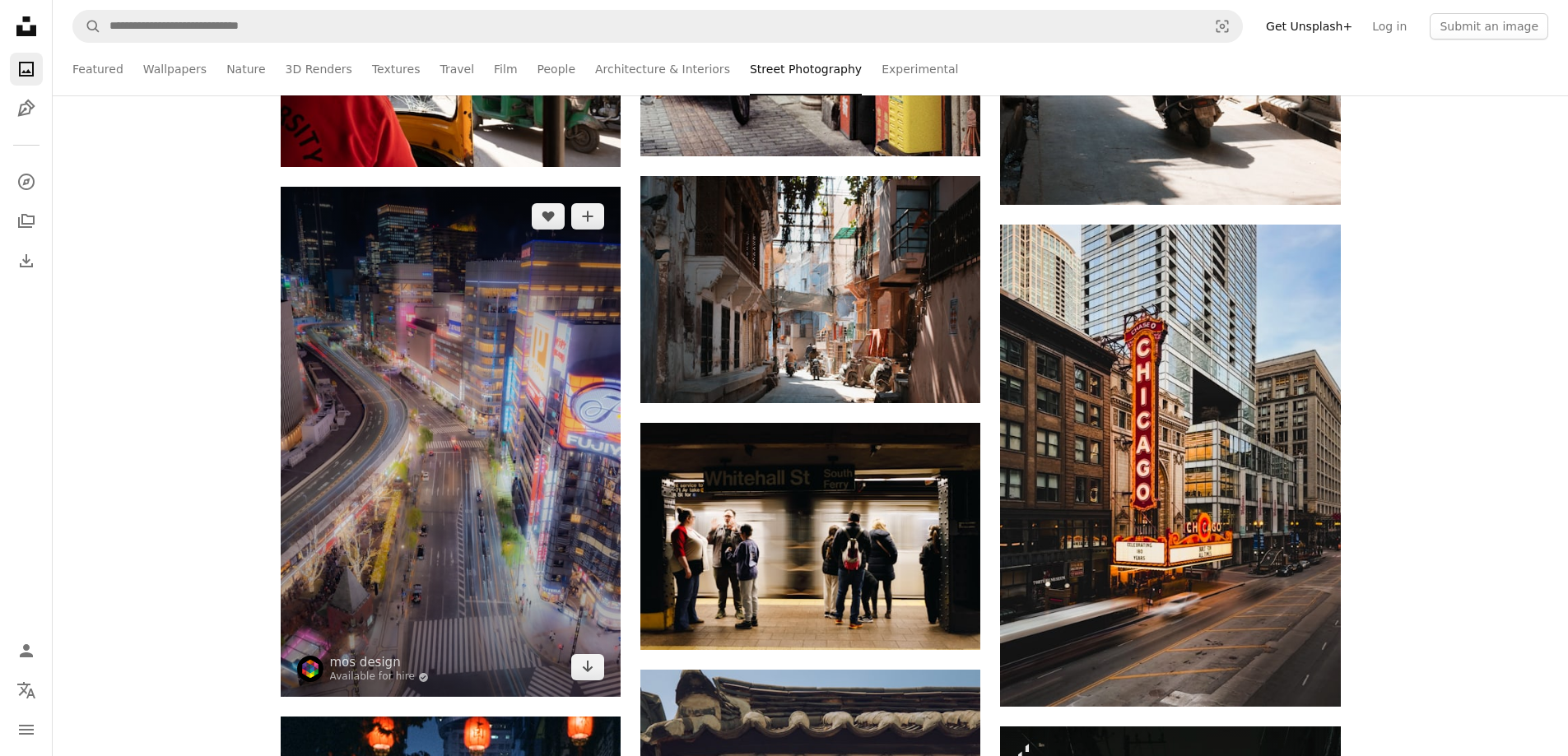
click at [420, 344] on img at bounding box center [450, 442] width 340 height 510
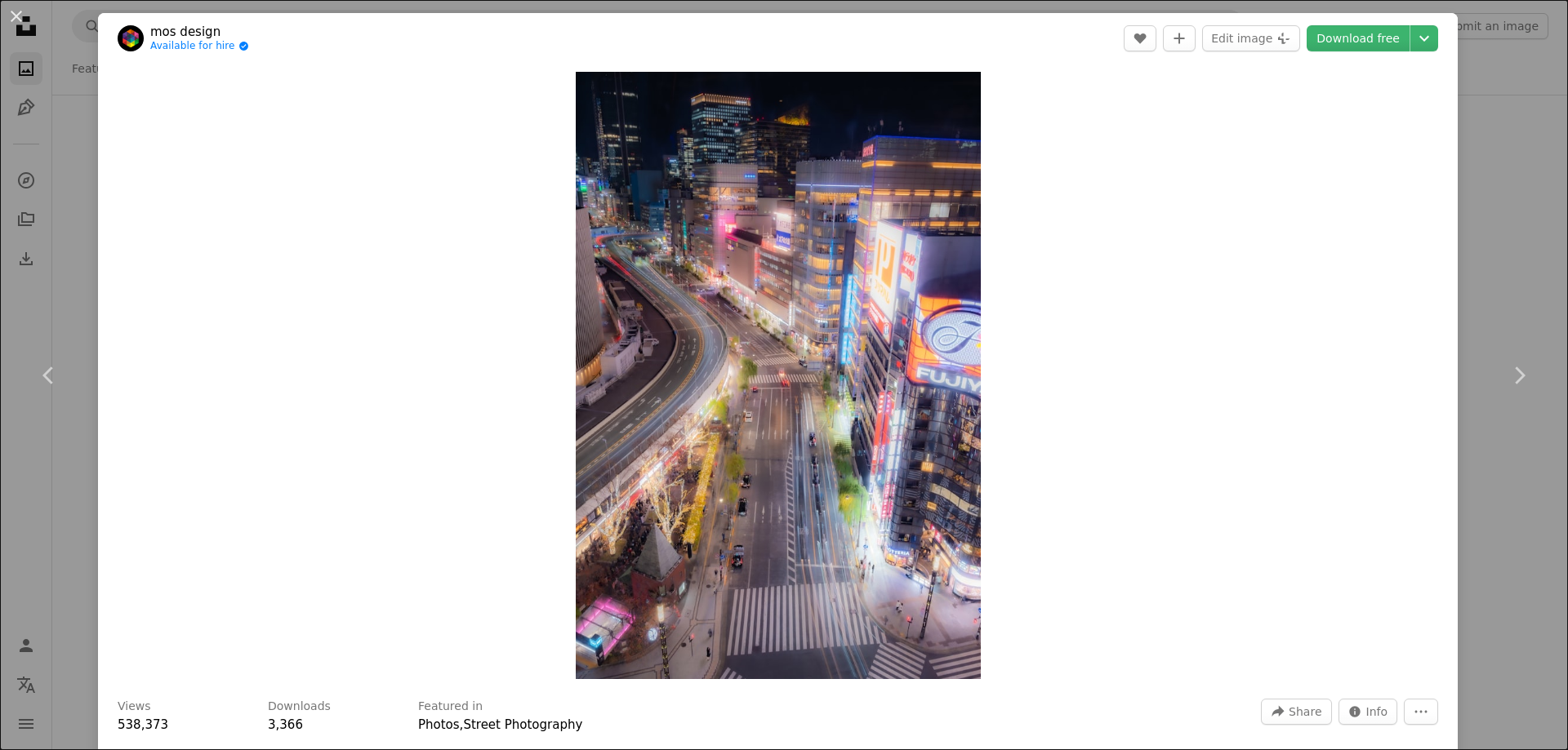
click at [20, 17] on button "An X shape" at bounding box center [16, 16] width 19 height 19
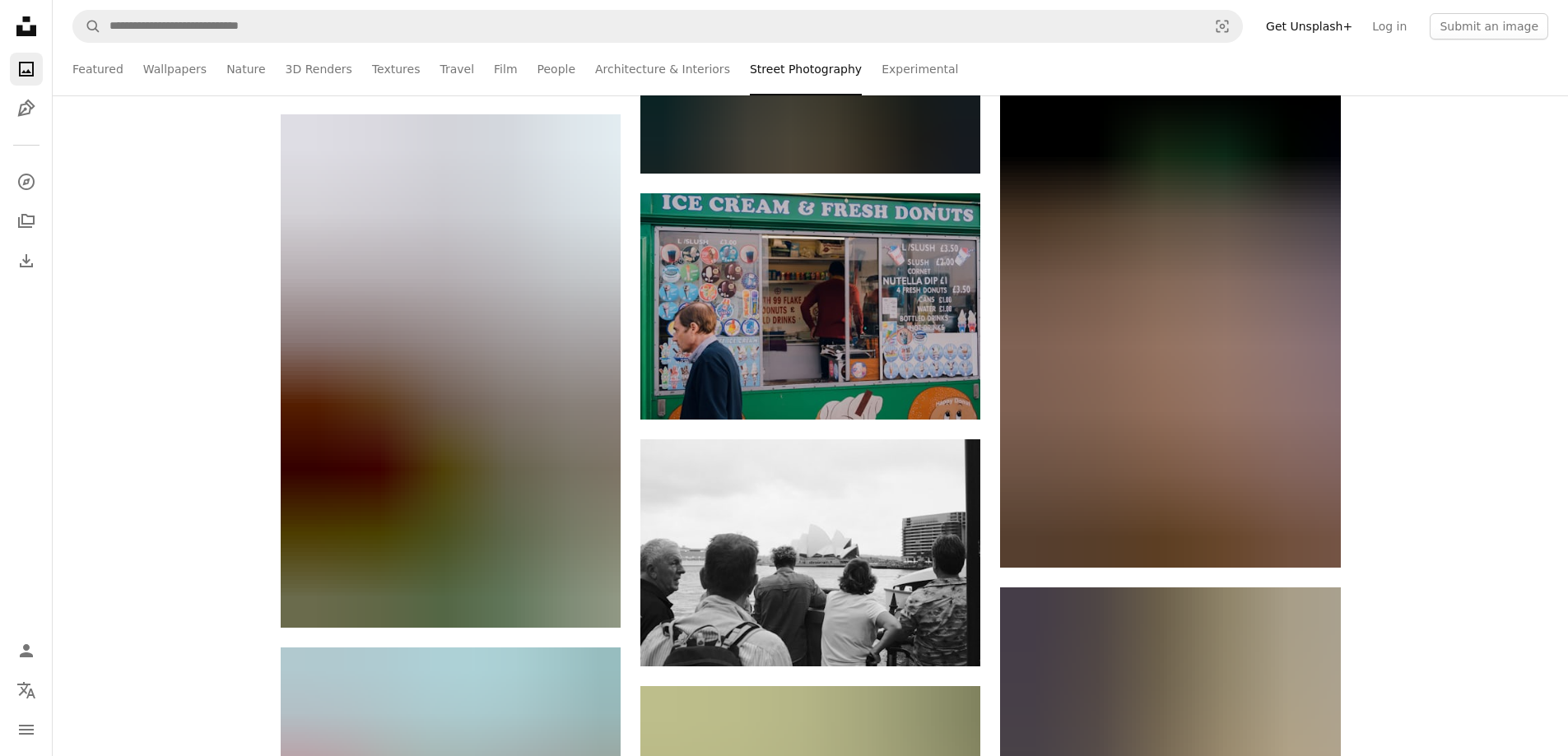
scroll to position [128446, 0]
